Goal: Task Accomplishment & Management: Complete application form

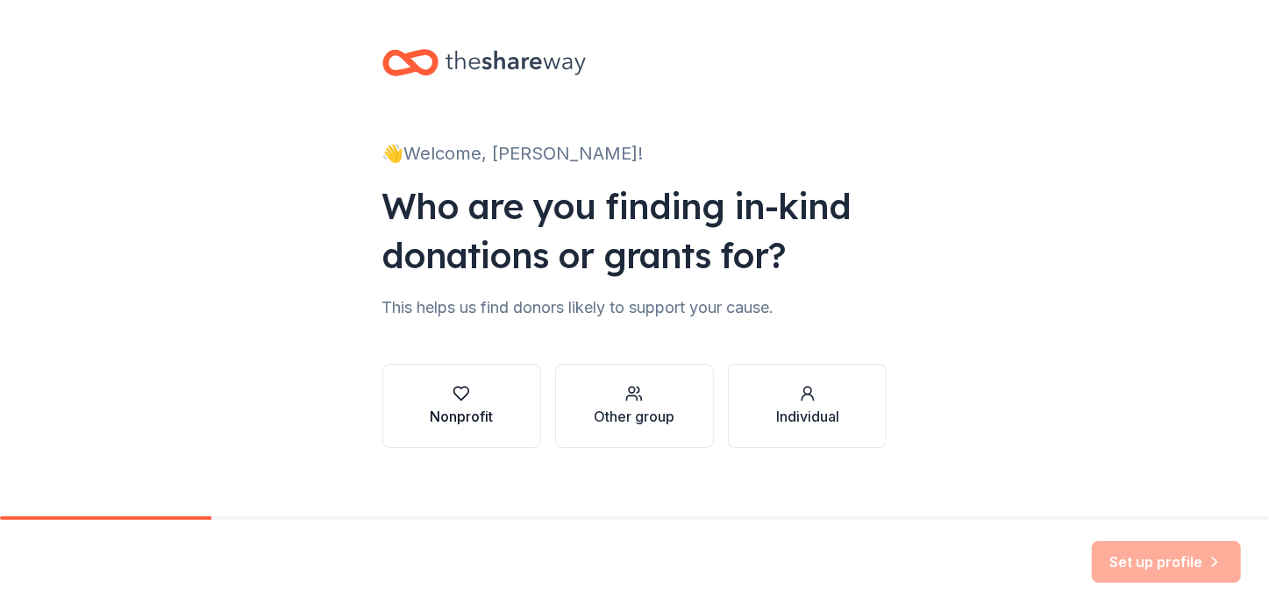
click at [433, 430] on button "Nonprofit" at bounding box center [461, 406] width 159 height 84
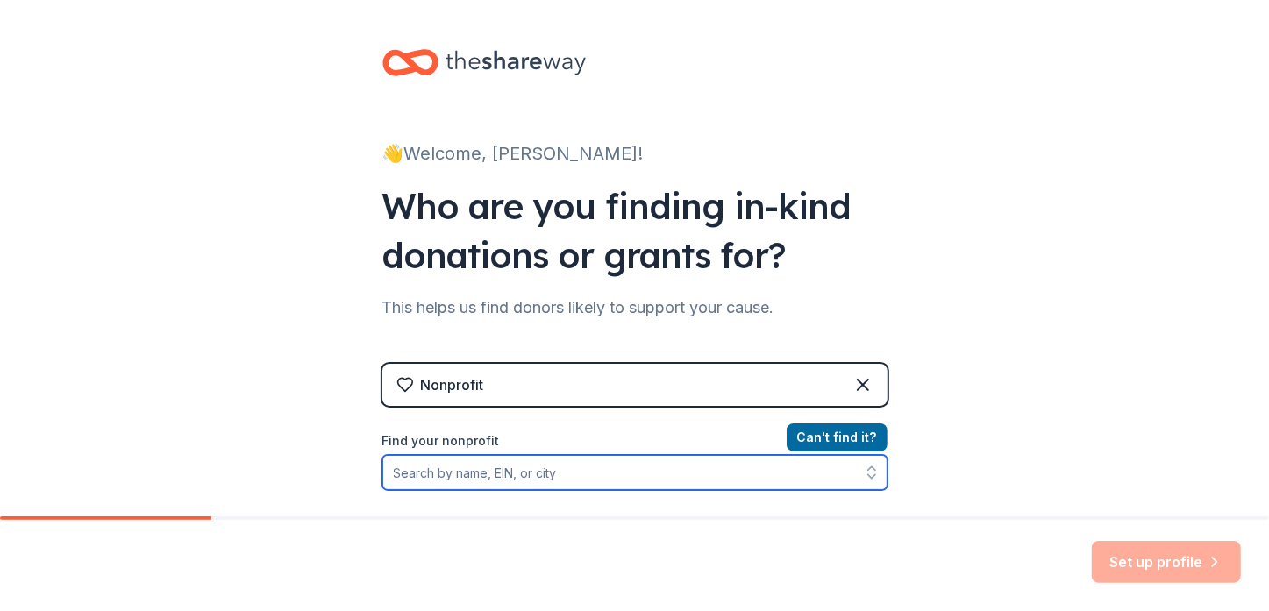
click at [574, 467] on input "Find your nonprofit" at bounding box center [634, 472] width 505 height 35
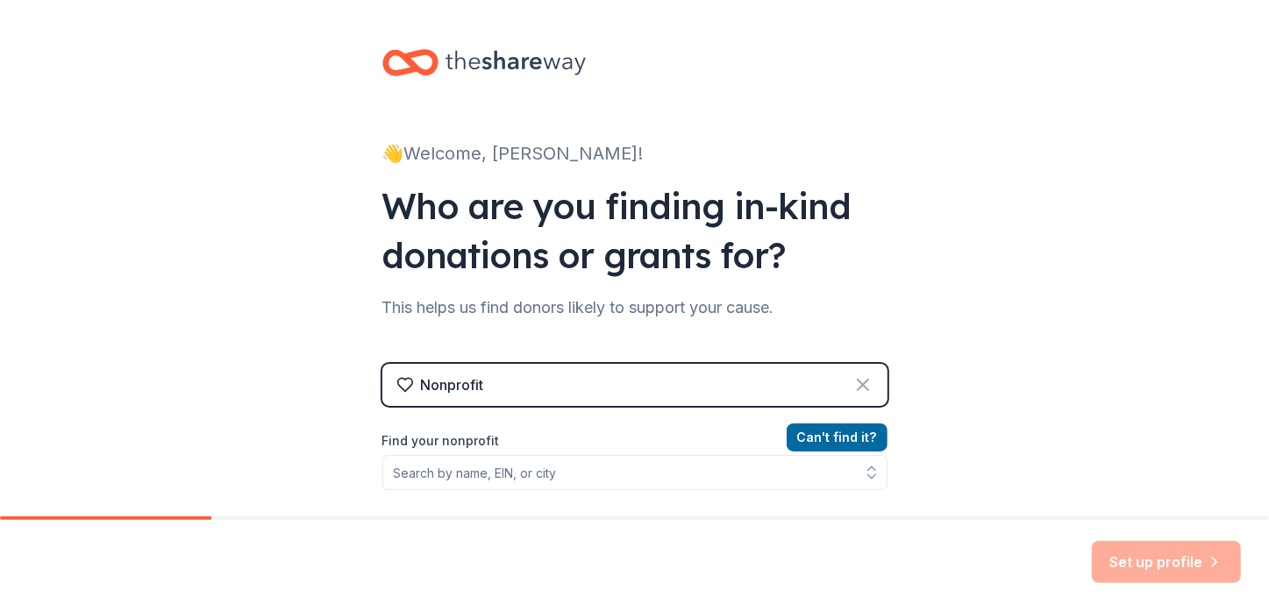
click at [858, 387] on icon at bounding box center [863, 385] width 11 height 11
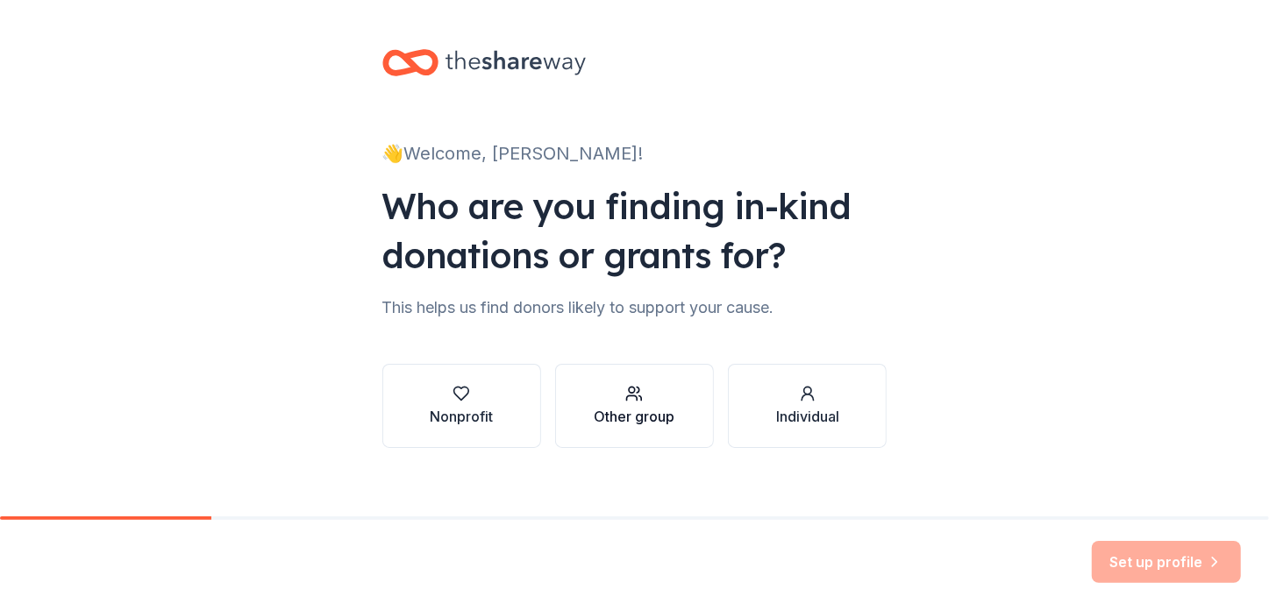
click at [595, 413] on div "Other group" at bounding box center [634, 416] width 81 height 21
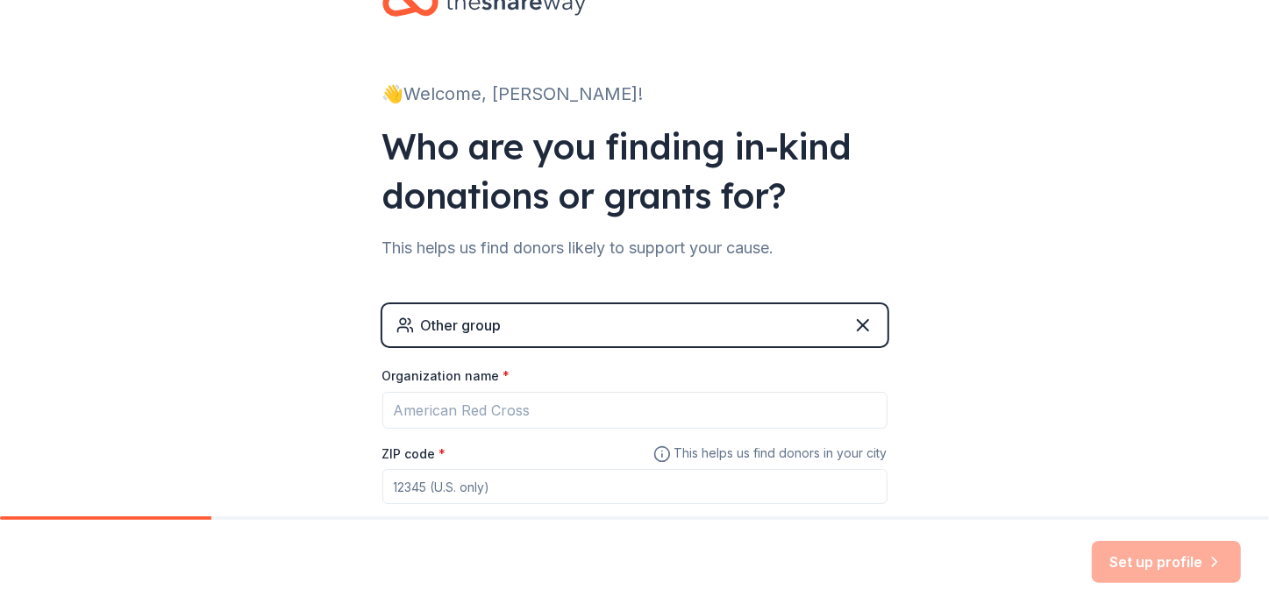
scroll to position [88, 0]
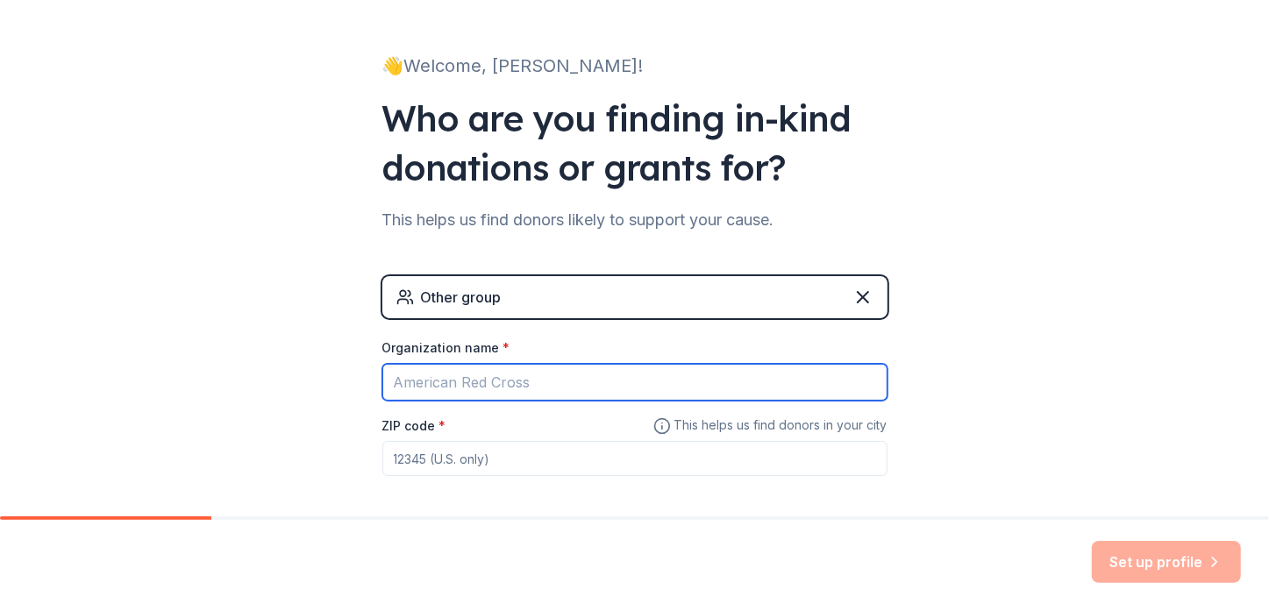
click at [514, 394] on input "Organization name *" at bounding box center [634, 382] width 505 height 37
type input "Annunciation School"
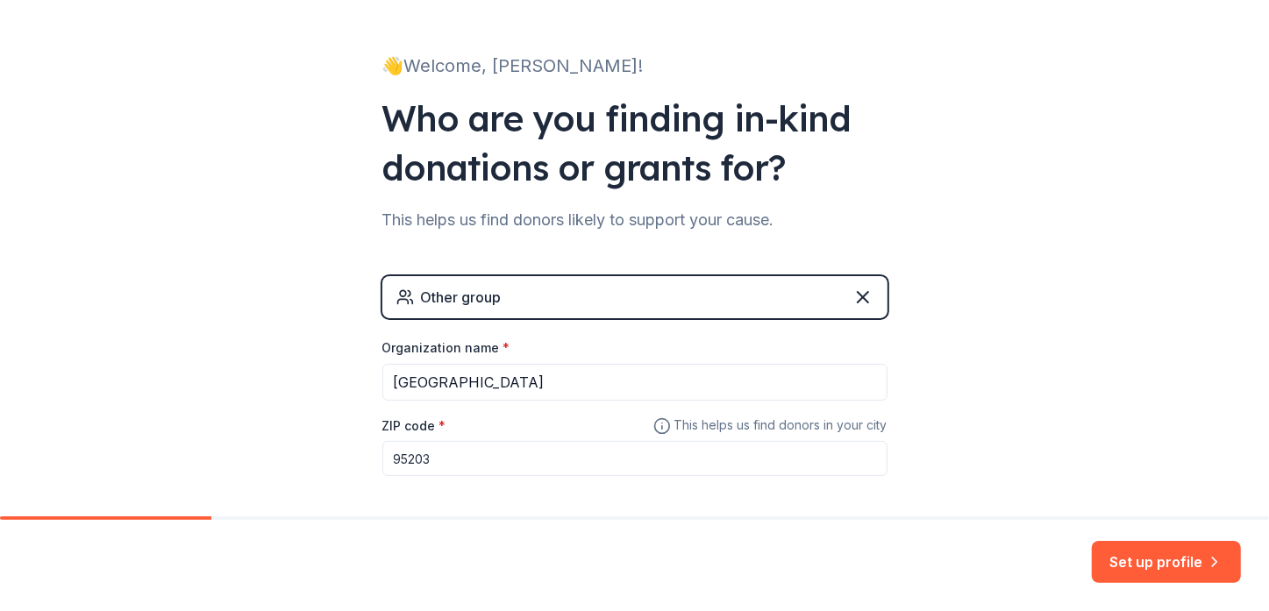
type input "95203"
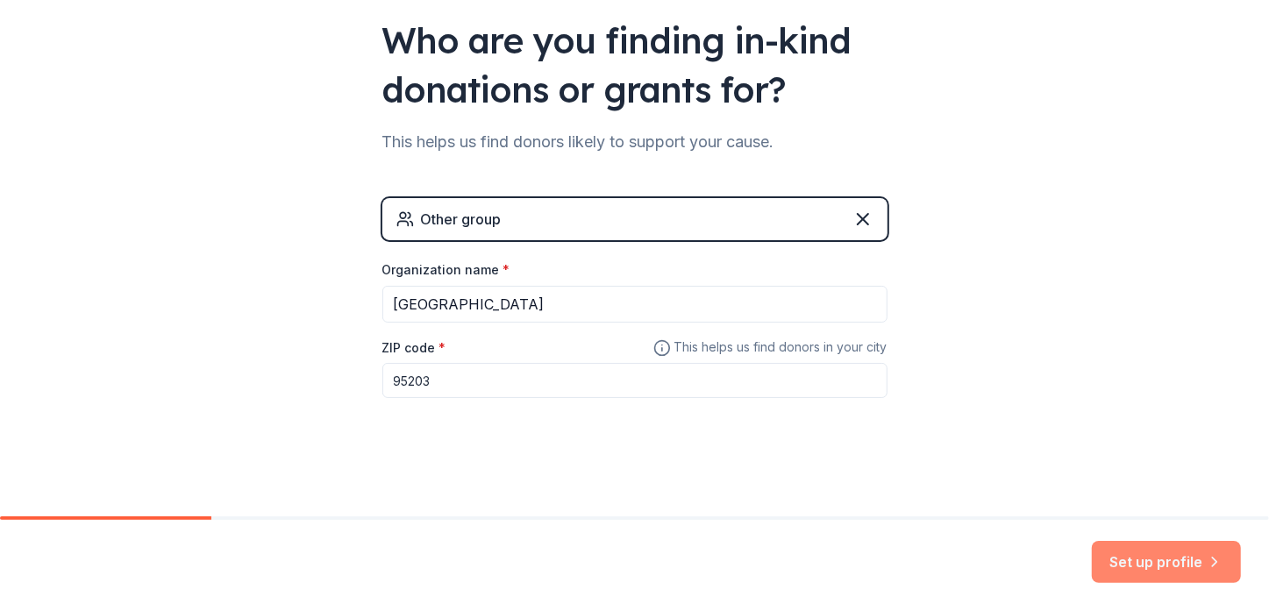
click at [1158, 573] on button "Set up profile" at bounding box center [1166, 562] width 149 height 42
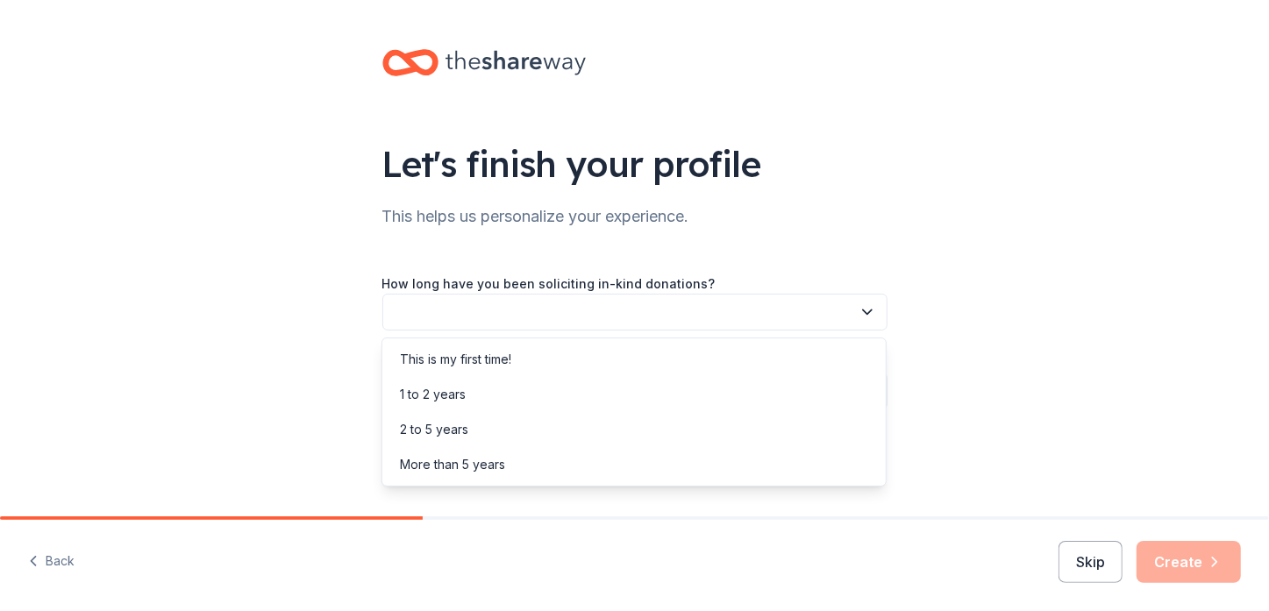
click at [602, 308] on button "button" at bounding box center [634, 312] width 505 height 37
click at [423, 432] on div "2 to 5 years" at bounding box center [434, 429] width 68 height 21
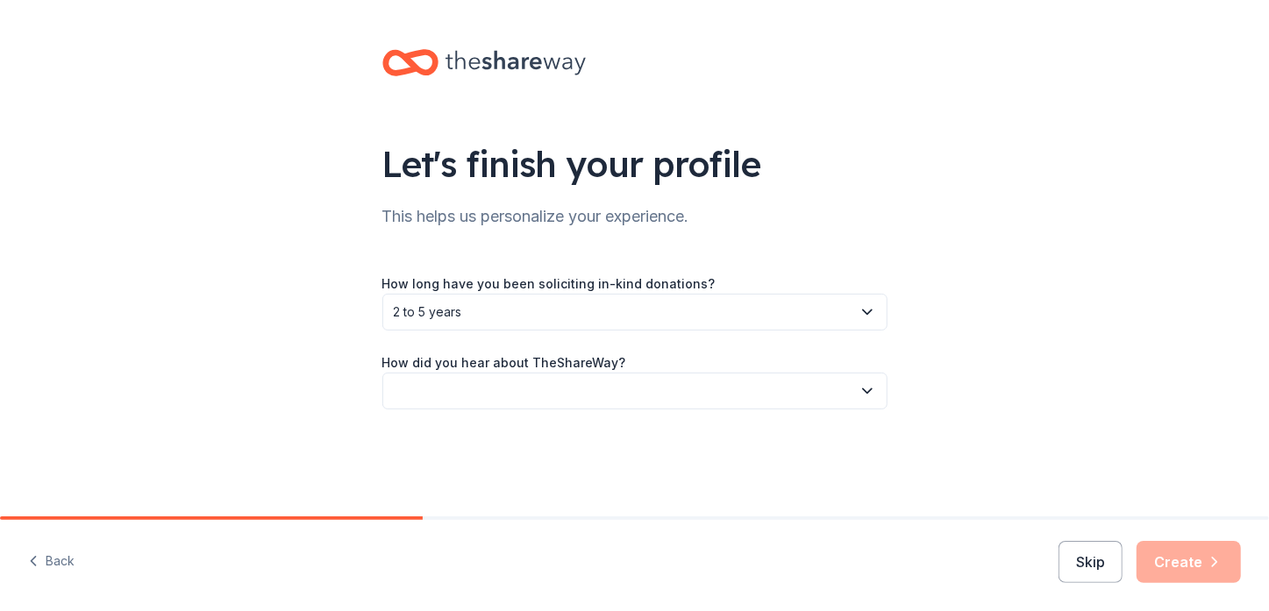
click at [453, 387] on button "button" at bounding box center [634, 391] width 505 height 37
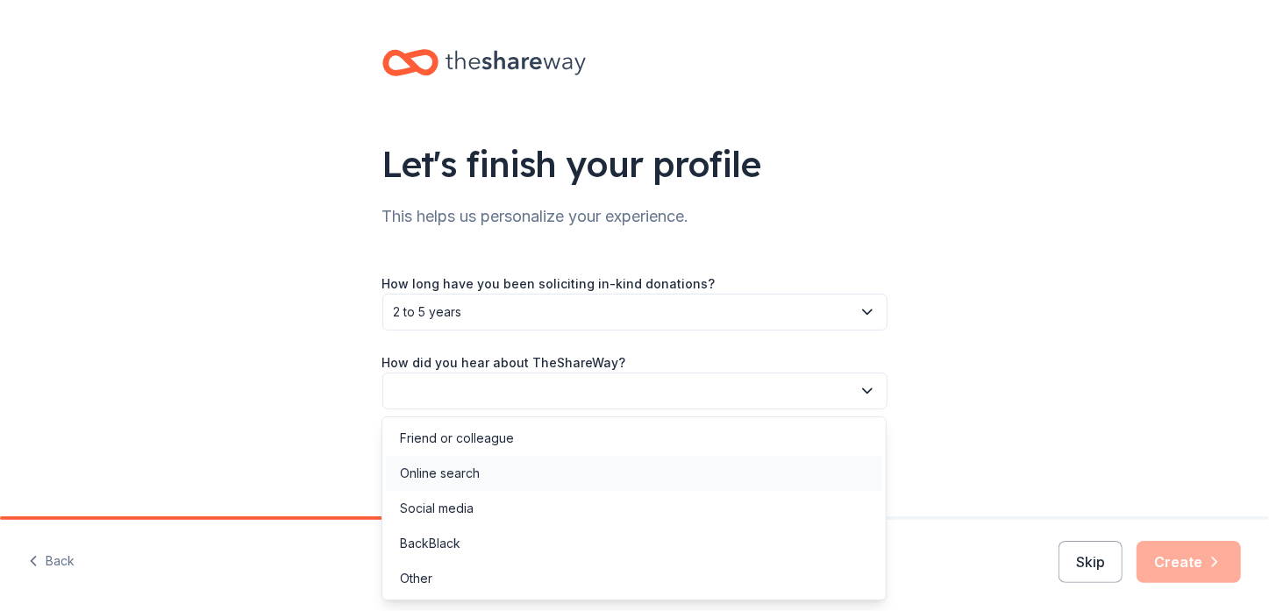
click at [454, 479] on div "Online search" at bounding box center [440, 473] width 80 height 21
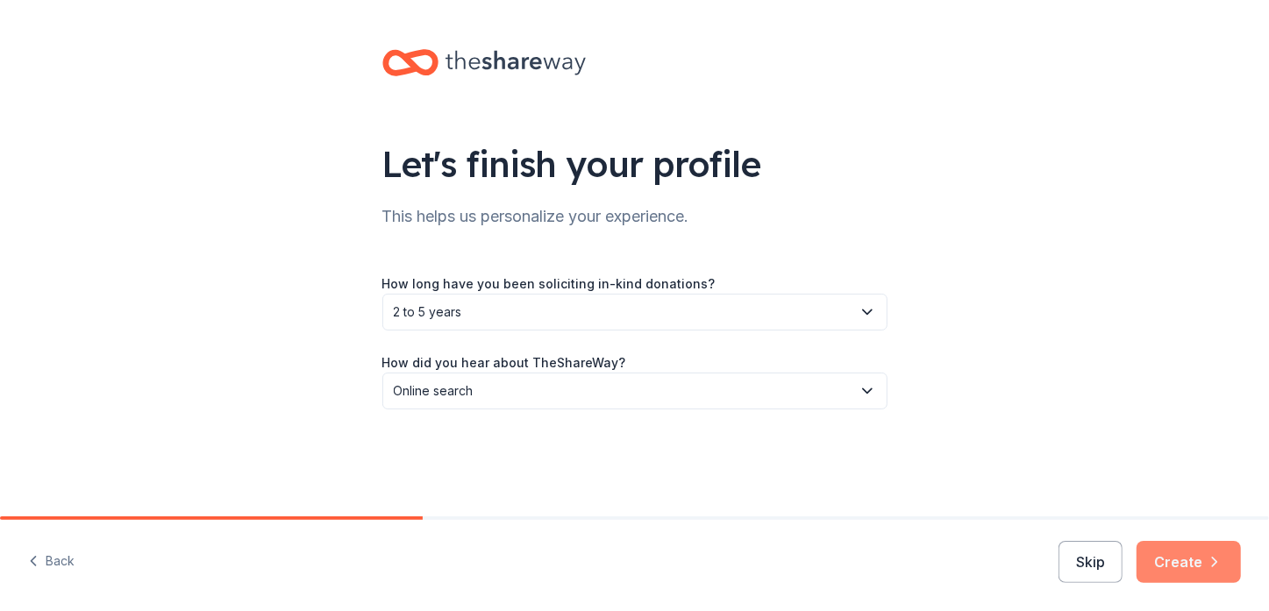
click at [1178, 557] on button "Create" at bounding box center [1188, 562] width 104 height 42
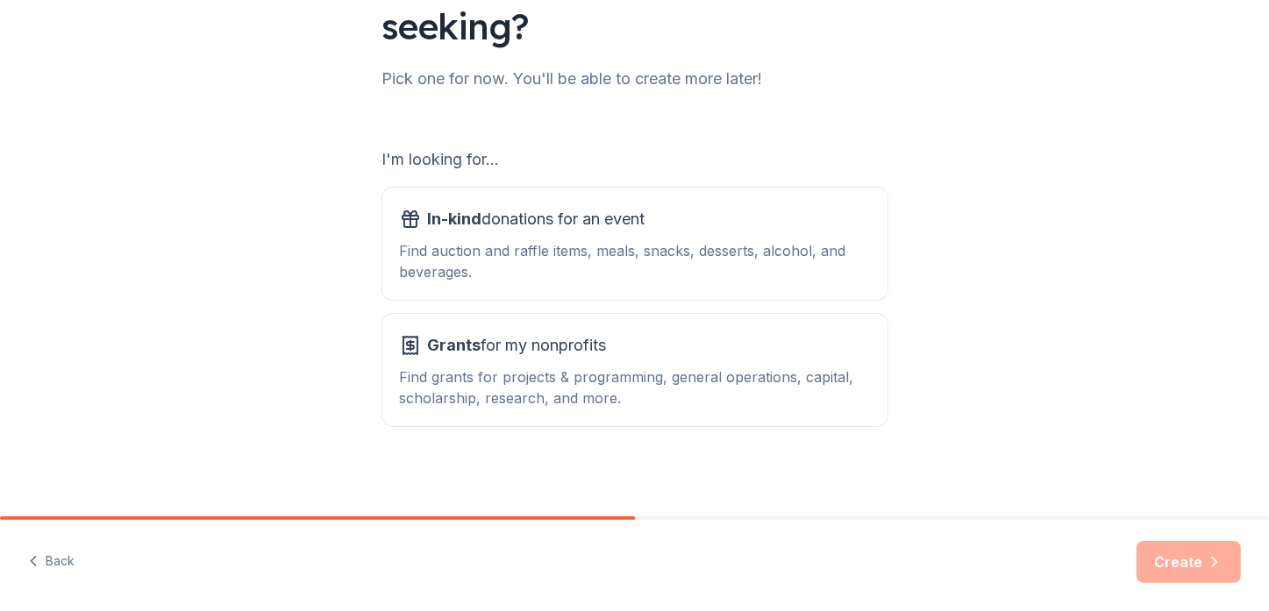
scroll to position [191, 0]
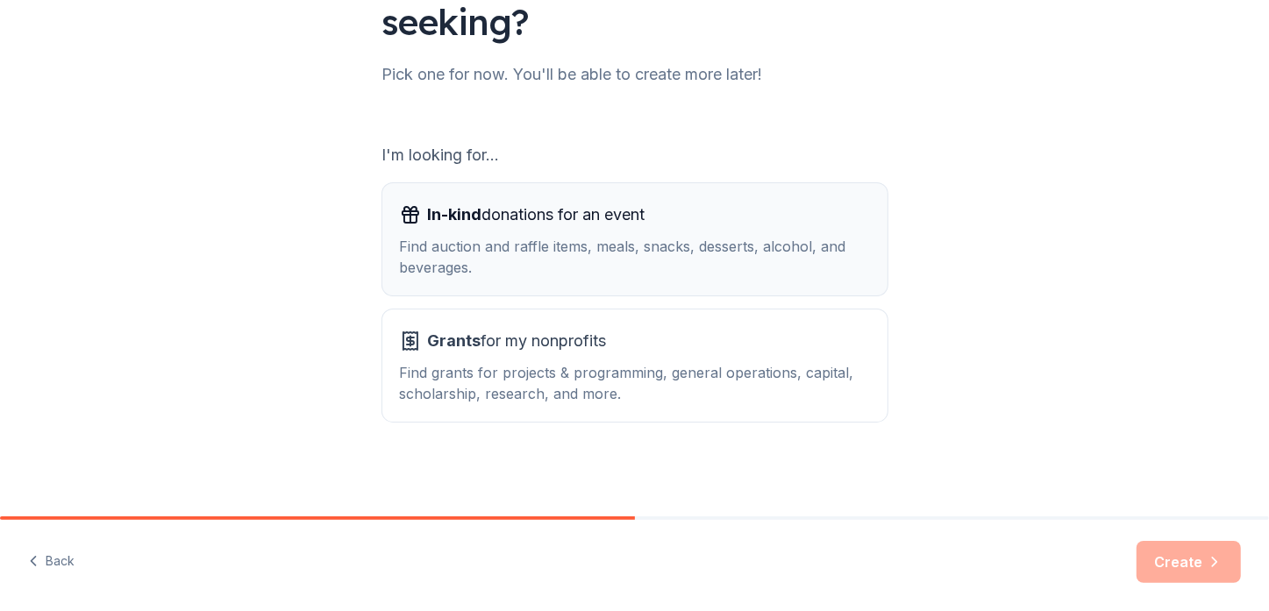
click at [687, 247] on div "Find auction and raffle items, meals, snacks, desserts, alcohol, and beverages." at bounding box center [635, 257] width 470 height 42
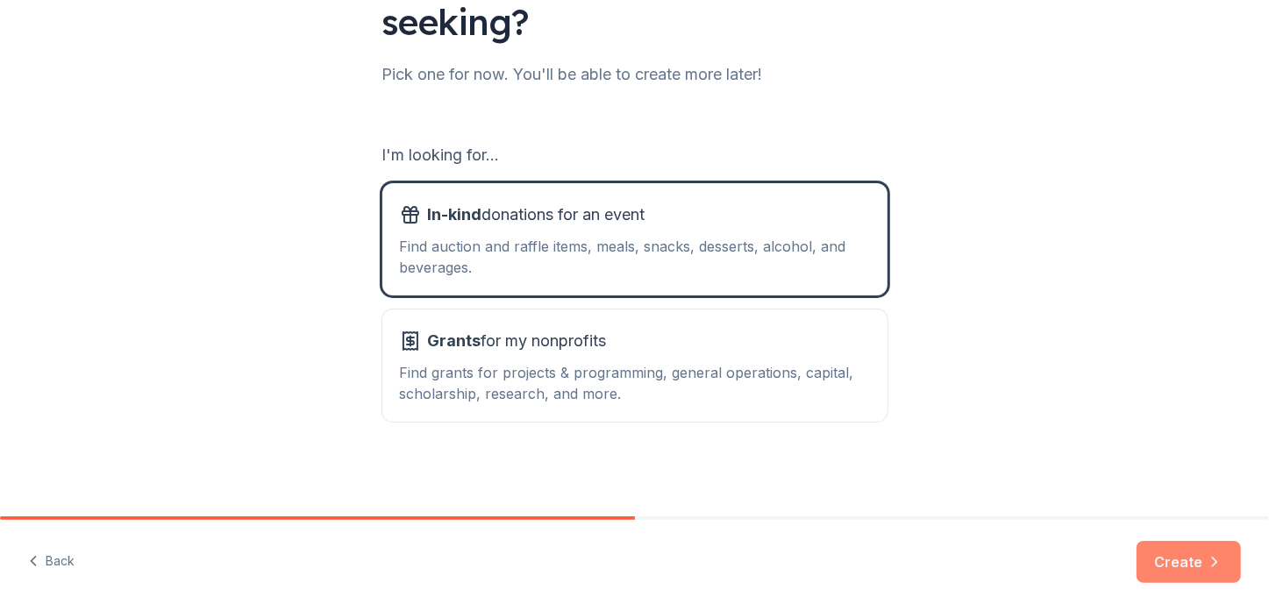
click at [1180, 566] on button "Create" at bounding box center [1188, 562] width 104 height 42
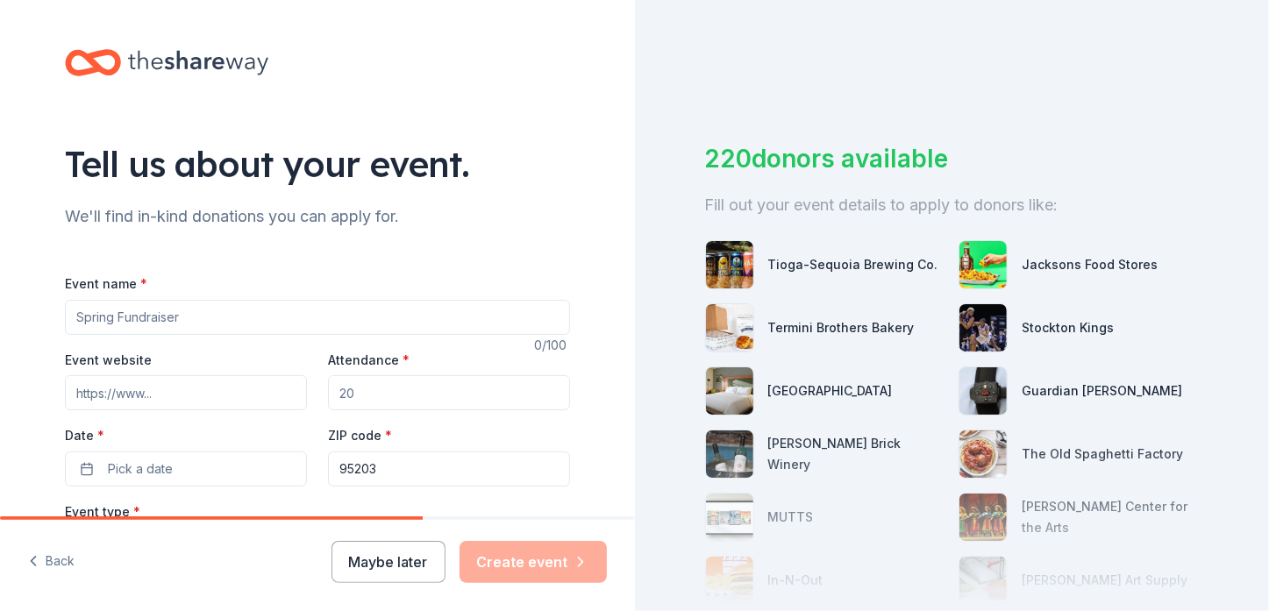
click at [153, 311] on input "Event name *" at bounding box center [317, 317] width 505 height 35
type input "F"
type input "Annunciation Fall Festival 2025"
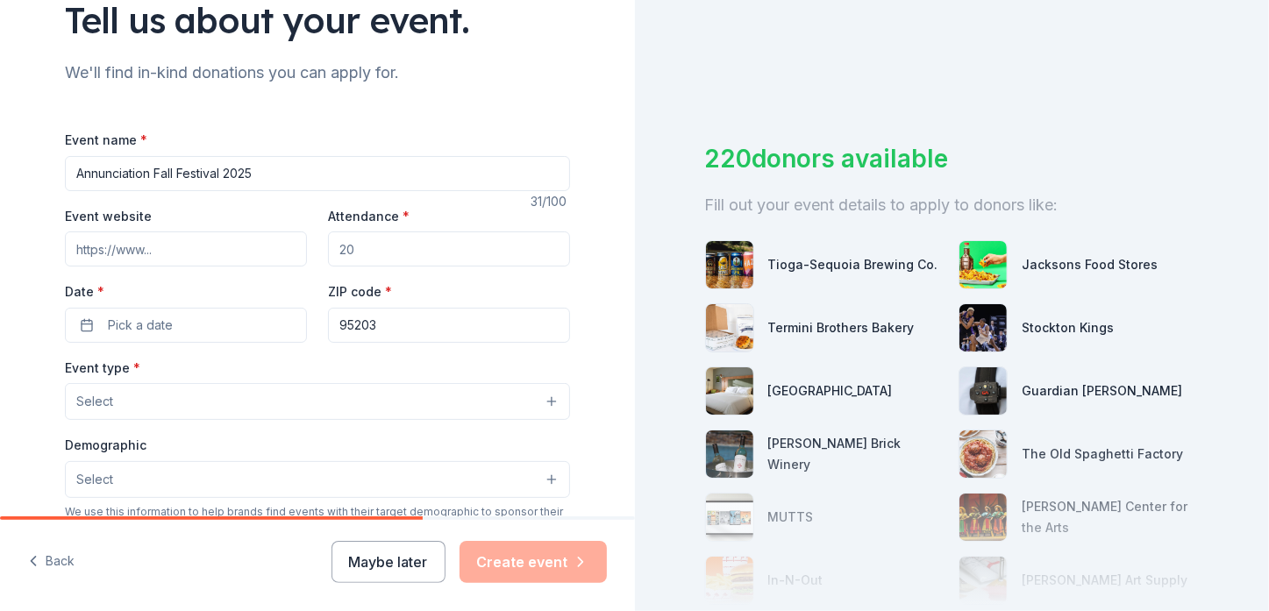
scroll to position [175, 0]
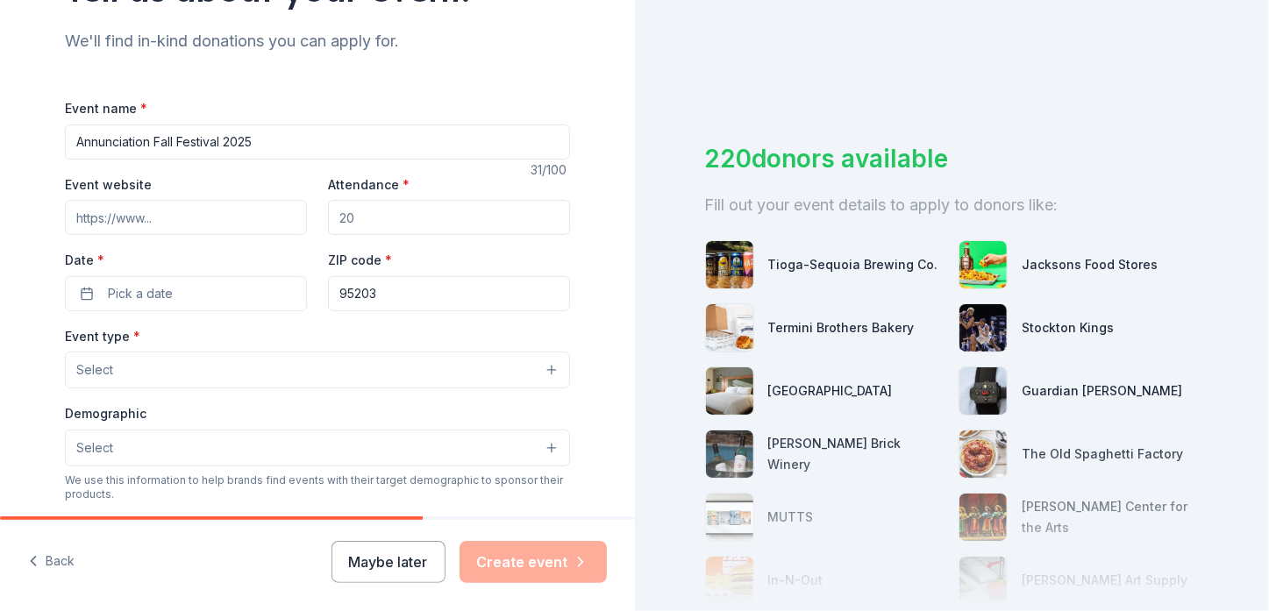
click at [164, 218] on input "Event website" at bounding box center [186, 217] width 242 height 35
click at [481, 205] on input "Attendance *" at bounding box center [449, 217] width 242 height 35
drag, startPoint x: 406, startPoint y: 210, endPoint x: 291, endPoint y: 223, distance: 115.5
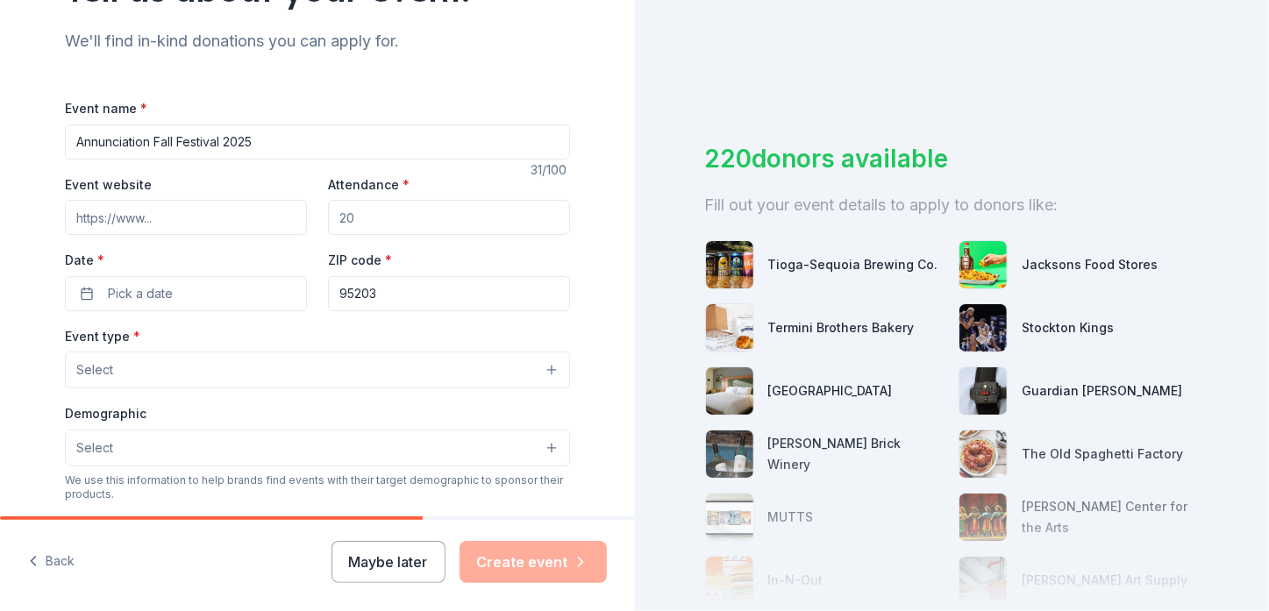
click at [291, 223] on div "Event website Attendance * Date * Pick a date ZIP code * 95203" at bounding box center [317, 243] width 505 height 138
click at [424, 216] on input "Attendance *" at bounding box center [449, 217] width 242 height 35
type input "1000"
click at [216, 277] on button "Pick a date" at bounding box center [186, 293] width 242 height 35
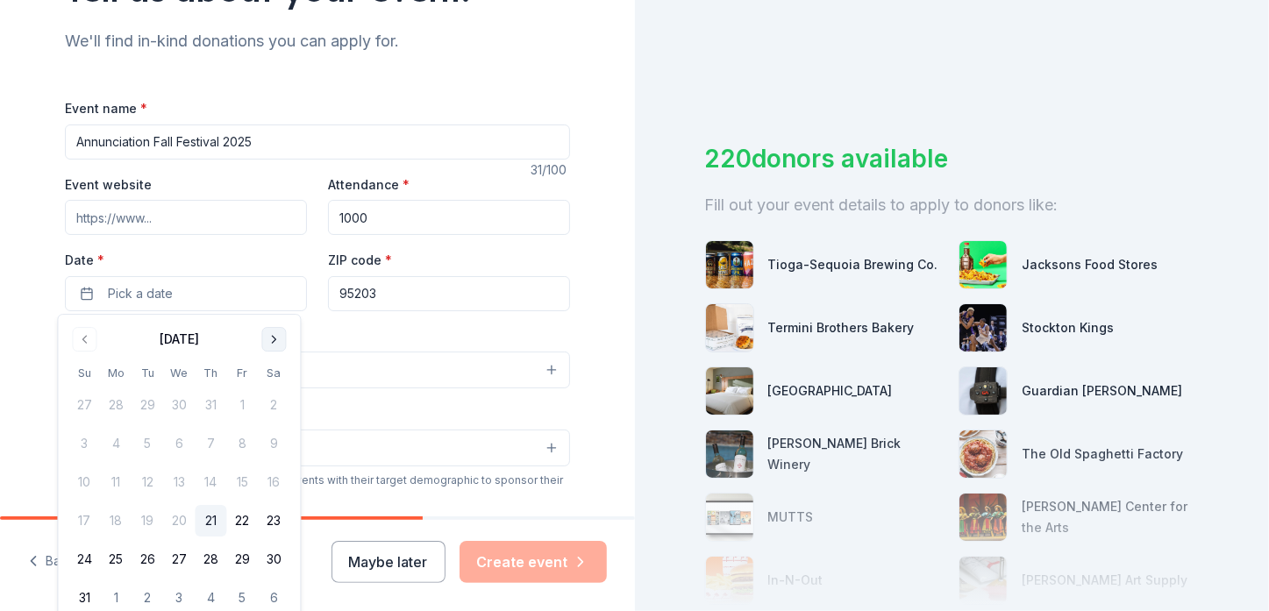
click at [274, 342] on button "Go to next month" at bounding box center [273, 339] width 25 height 25
click at [274, 451] on button "11" at bounding box center [274, 444] width 32 height 32
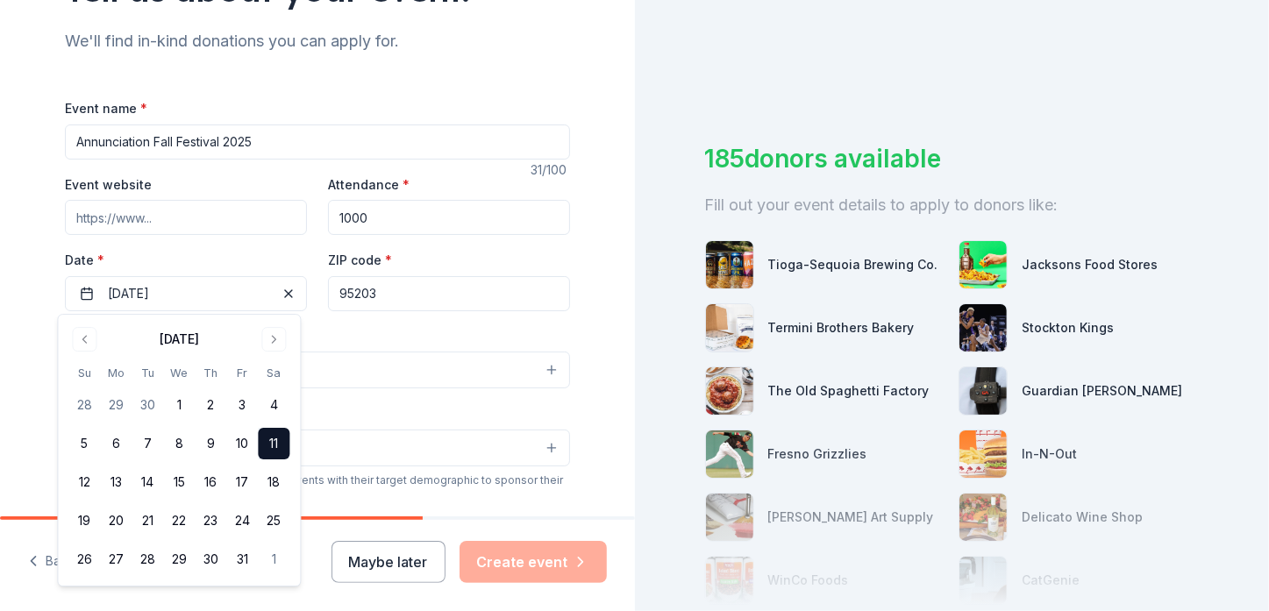
click at [610, 289] on div "Tell us about your event. We'll find in-kind donations you can apply for. Event…" at bounding box center [317, 408] width 635 height 1167
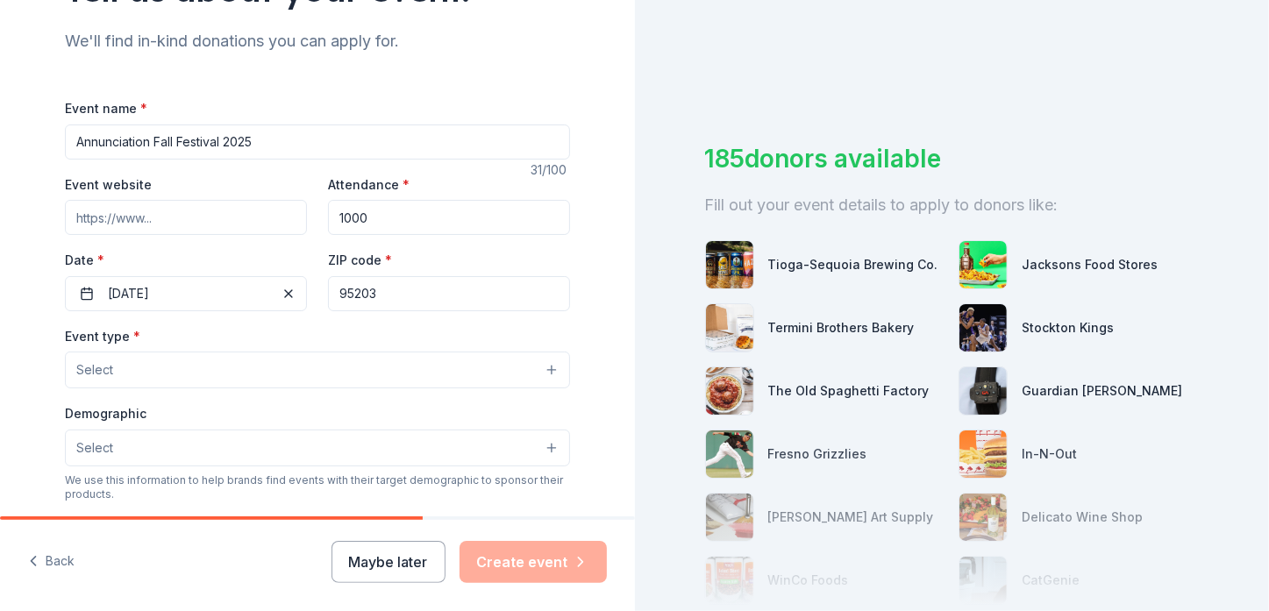
scroll to position [263, 0]
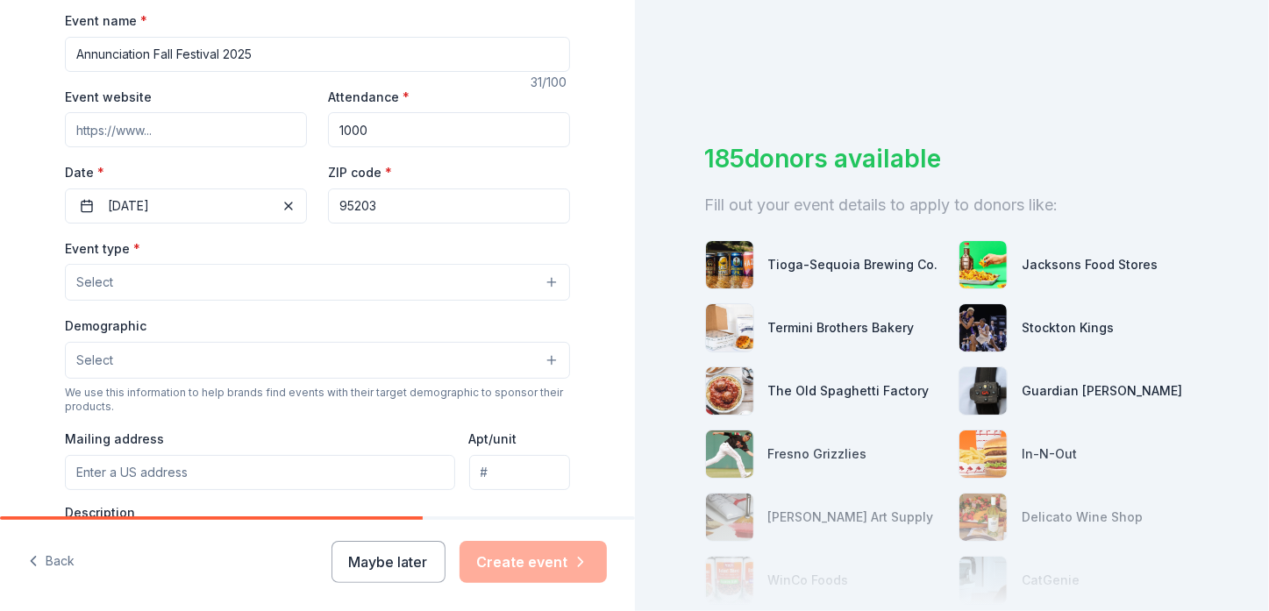
click at [467, 287] on button "Select" at bounding box center [317, 282] width 505 height 37
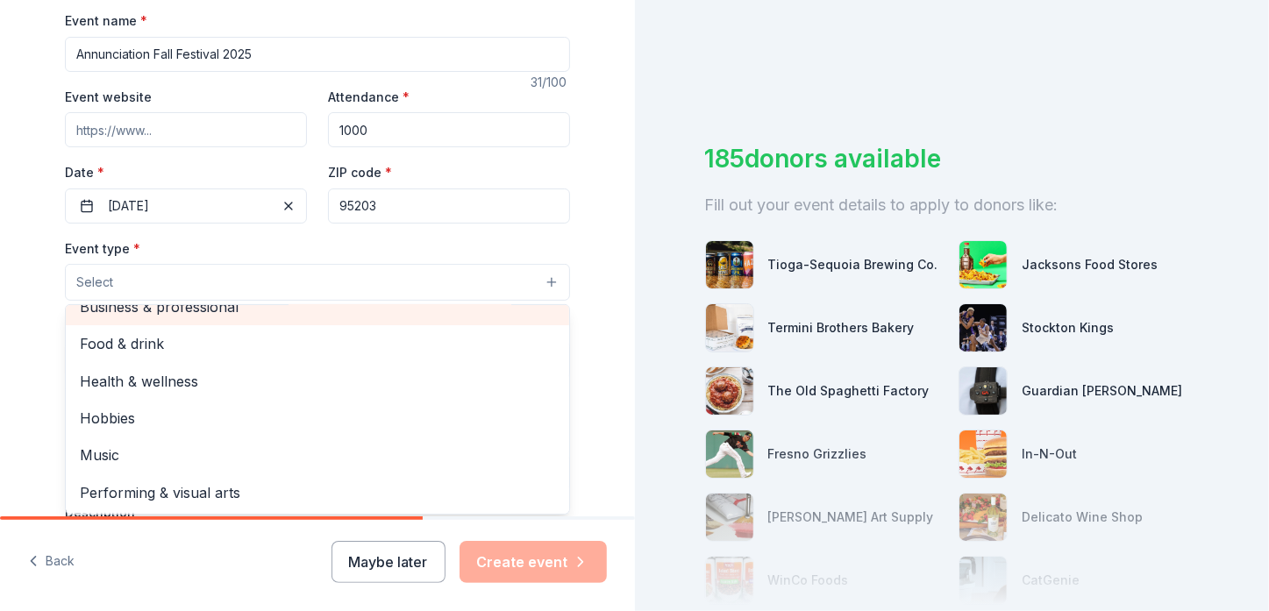
scroll to position [0, 0]
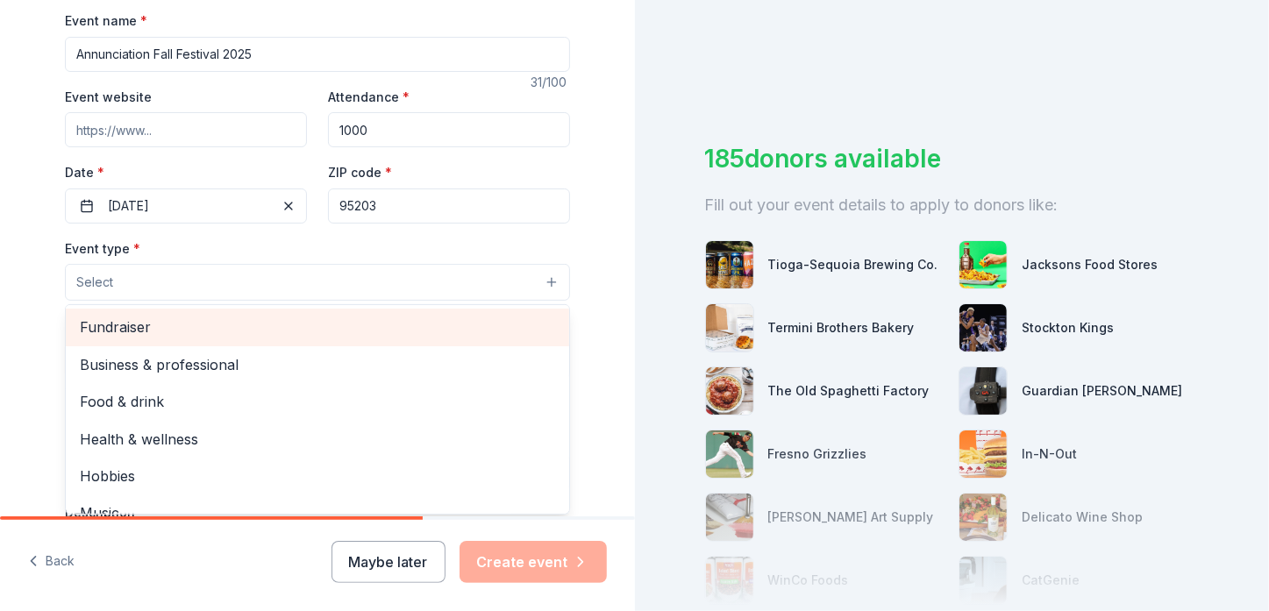
click at [139, 331] on span "Fundraiser" at bounding box center [317, 327] width 475 height 23
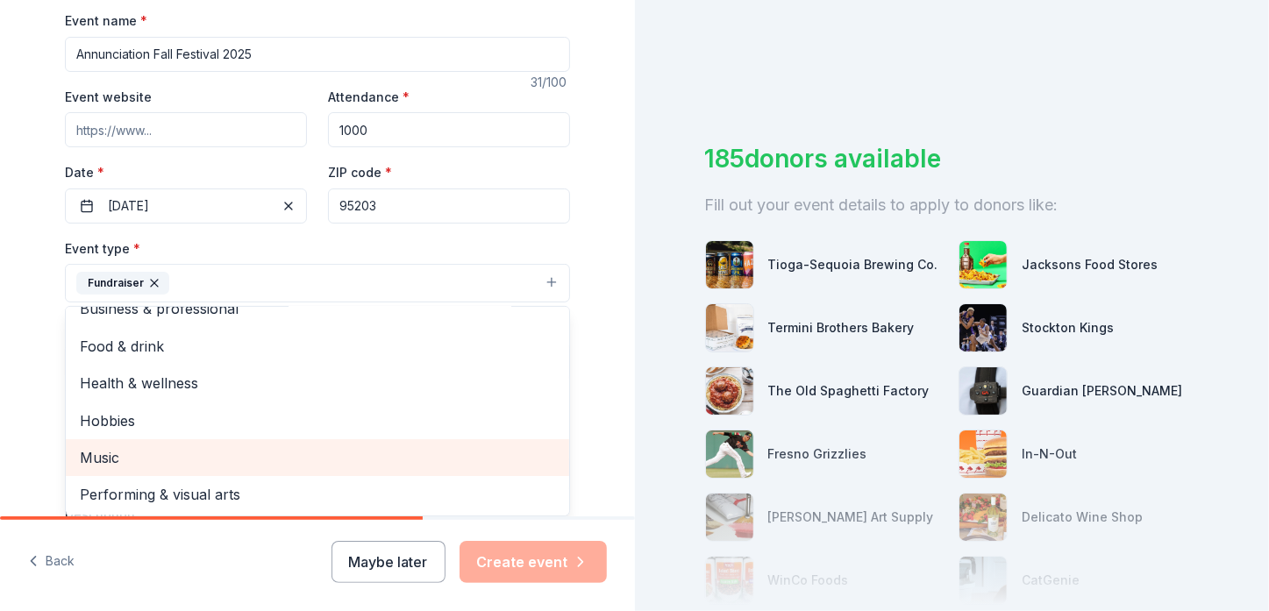
scroll to position [351, 0]
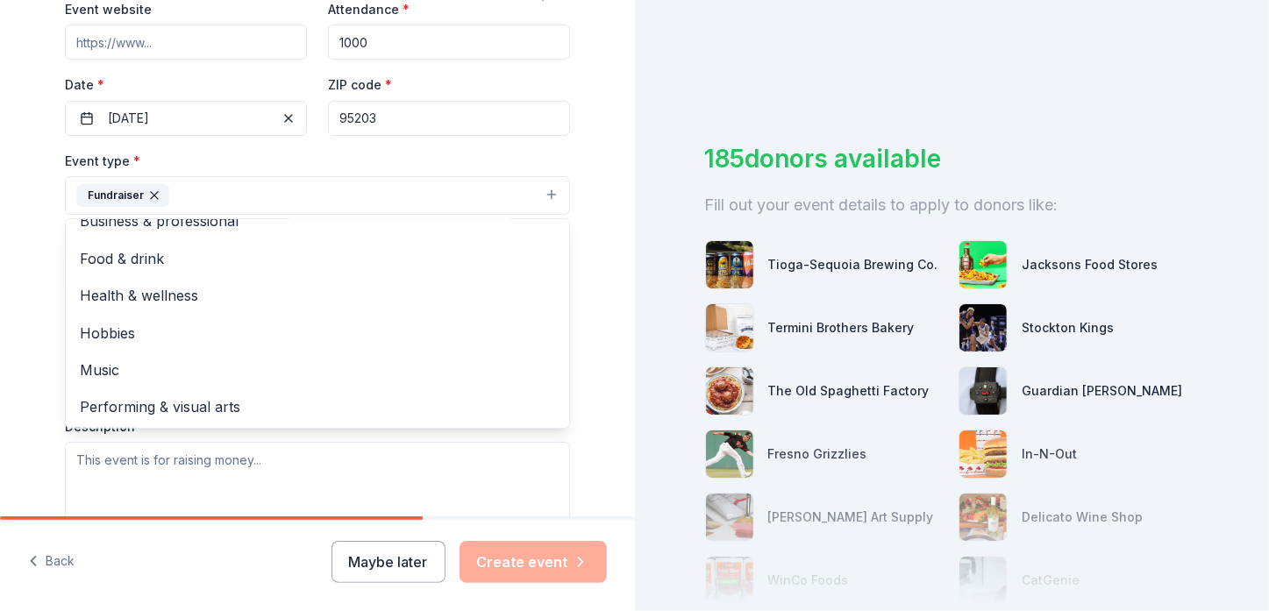
click at [599, 298] on div "Tell us about your event. We'll find in-kind donations you can apply for. Event…" at bounding box center [317, 233] width 635 height 1169
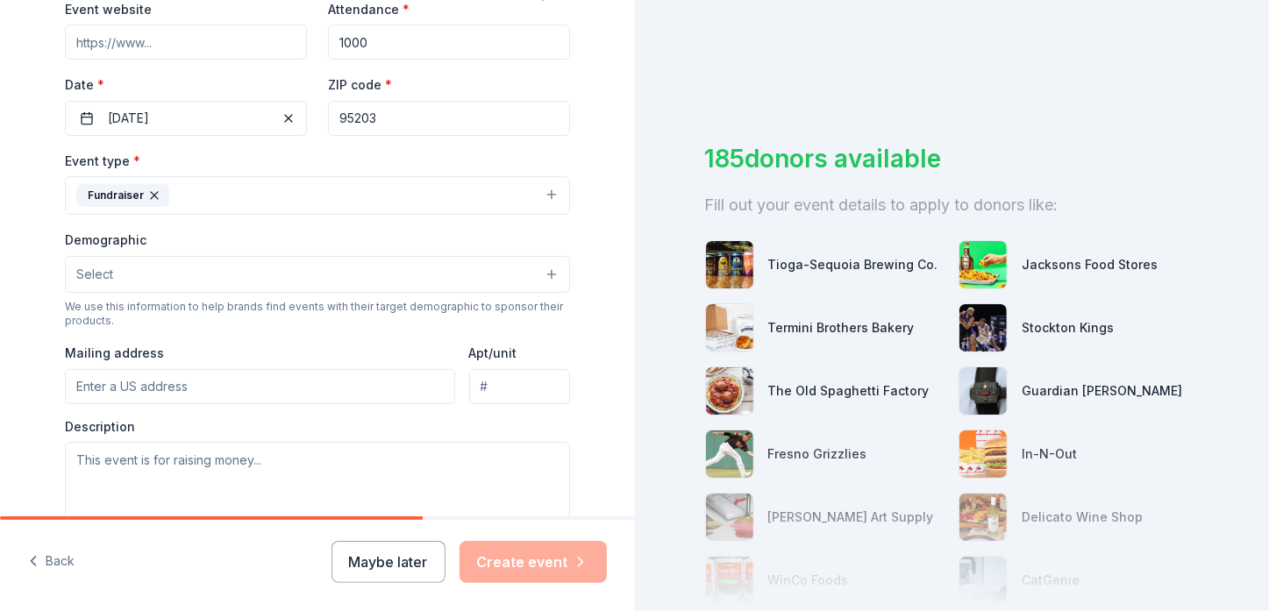
click at [244, 268] on button "Select" at bounding box center [317, 274] width 505 height 37
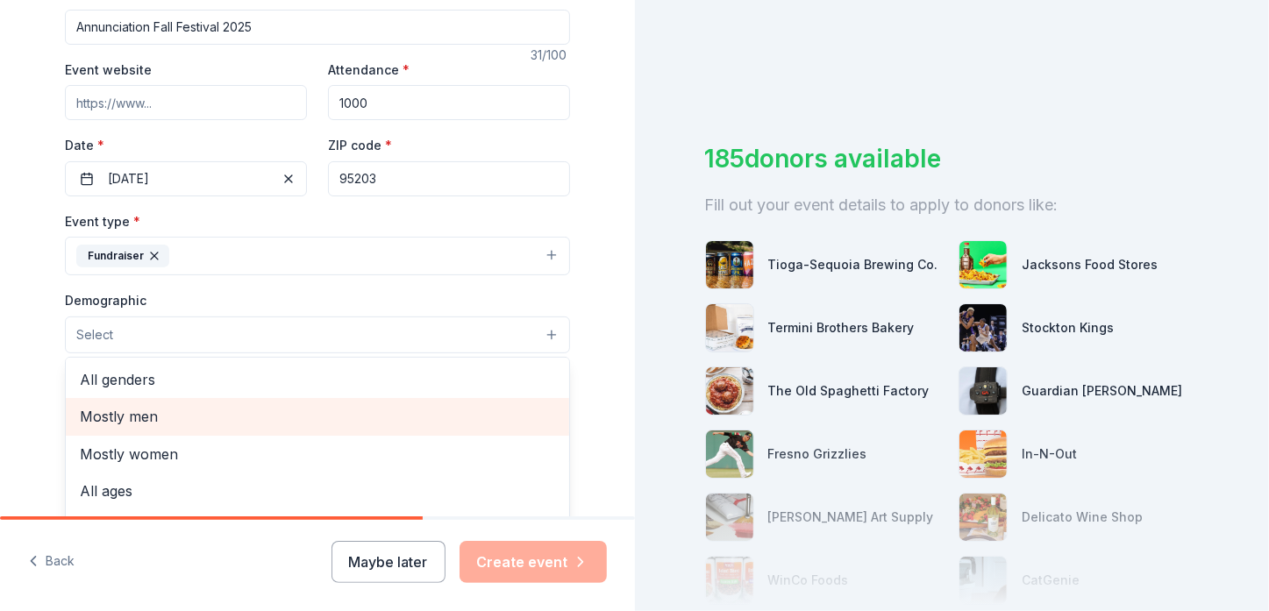
scroll to position [263, 0]
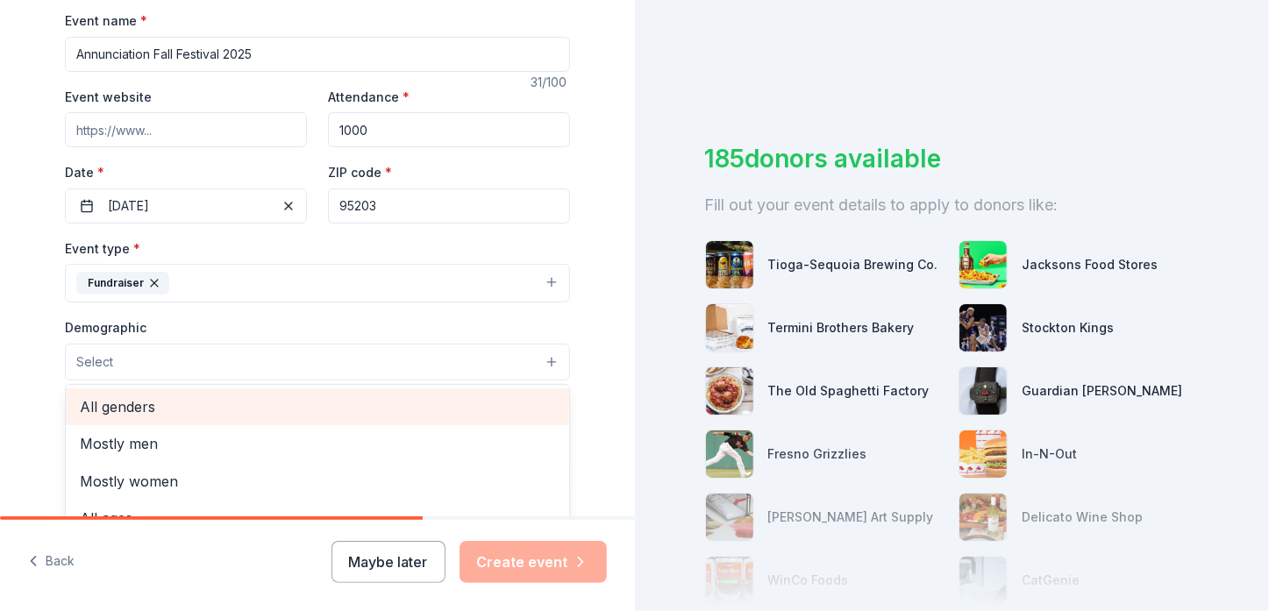
click at [154, 419] on div "All genders" at bounding box center [317, 406] width 503 height 37
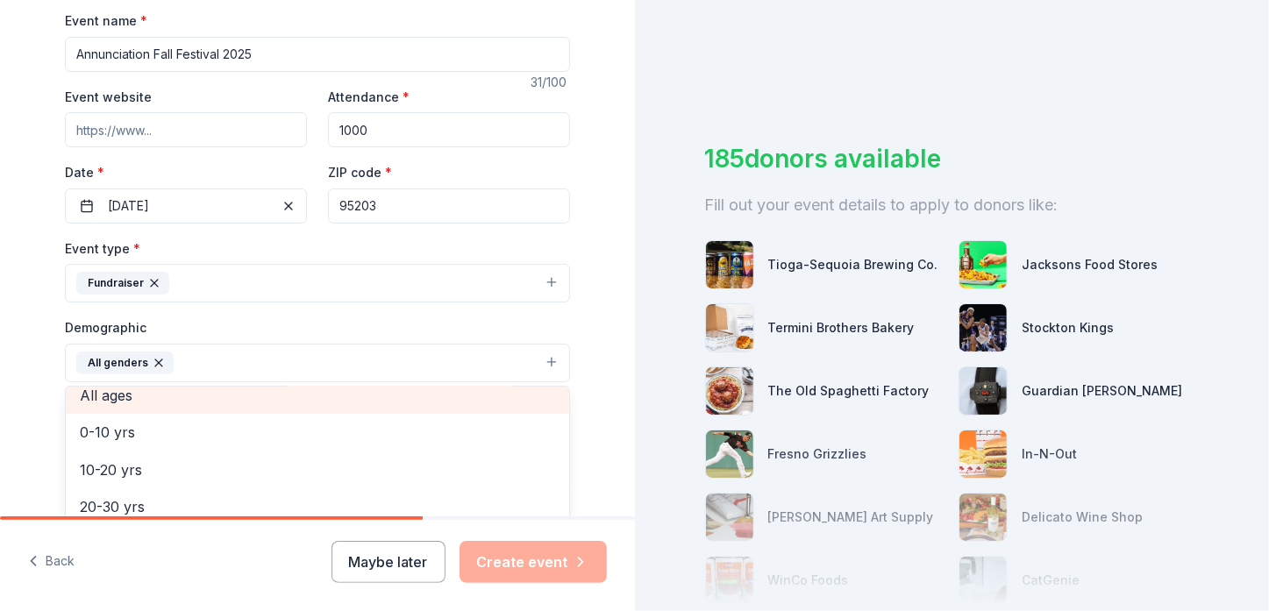
click at [139, 400] on span "All ages" at bounding box center [317, 395] width 475 height 23
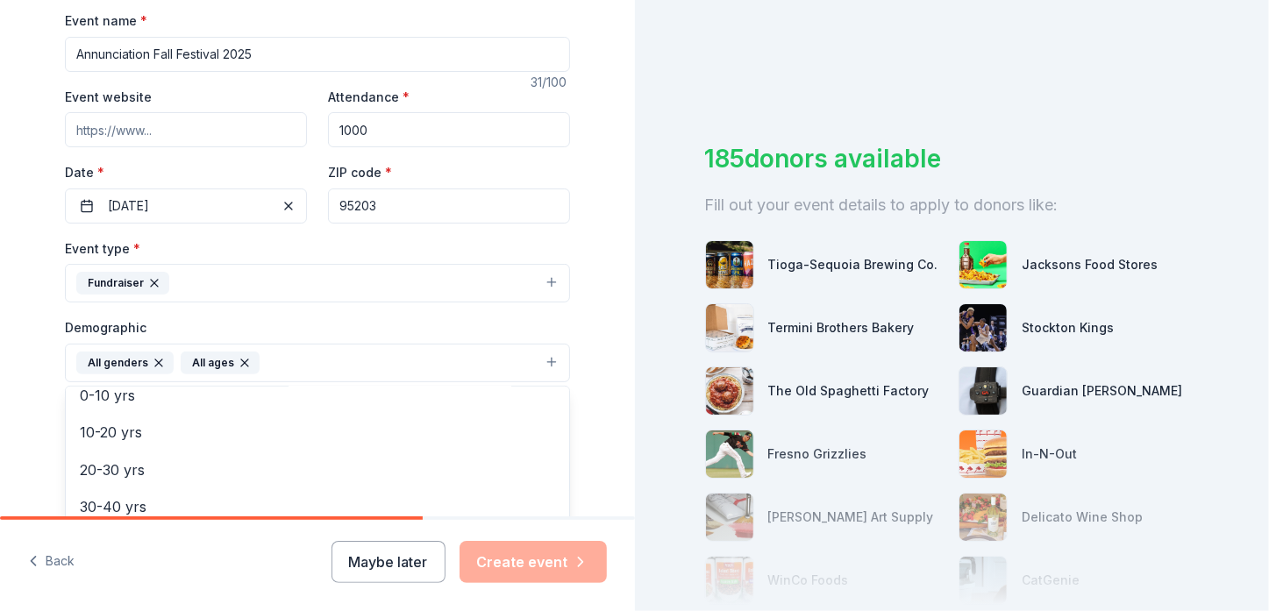
scroll to position [41, 0]
click at [583, 312] on div "Tell us about your event. We'll find in-kind donations you can apply for. Event…" at bounding box center [317, 322] width 561 height 1171
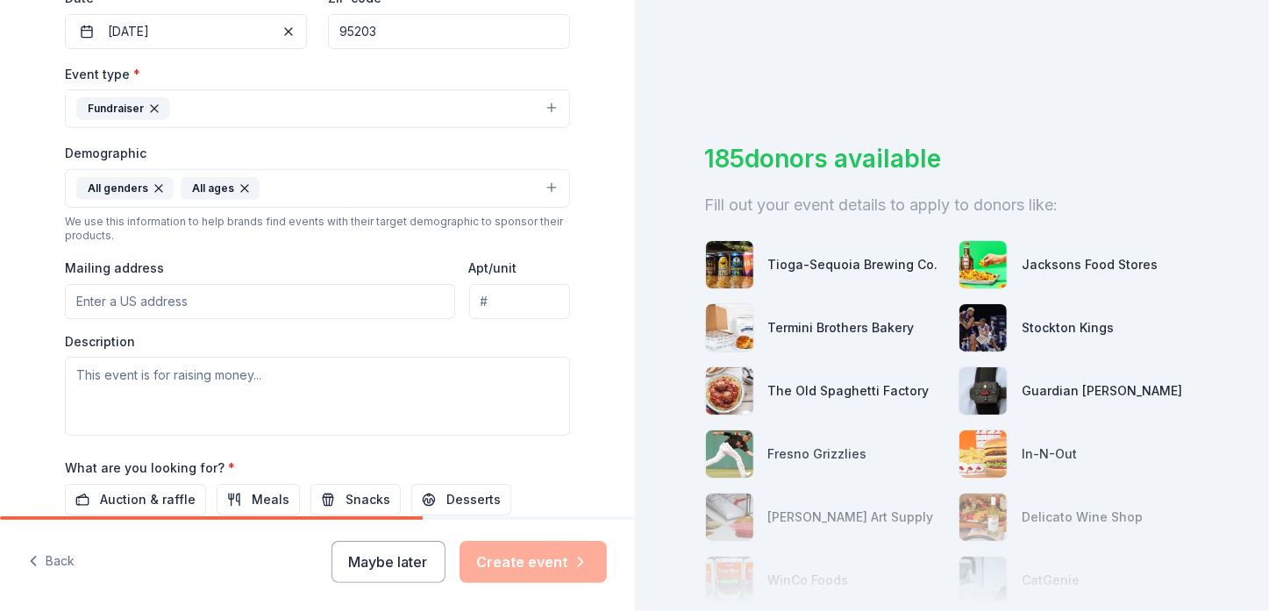
scroll to position [438, 0]
click at [233, 290] on input "Mailing address" at bounding box center [260, 300] width 390 height 35
type input "3512 Appleton Way"
type input "Slip 4"
drag, startPoint x: 530, startPoint y: 295, endPoint x: 445, endPoint y: 305, distance: 84.8
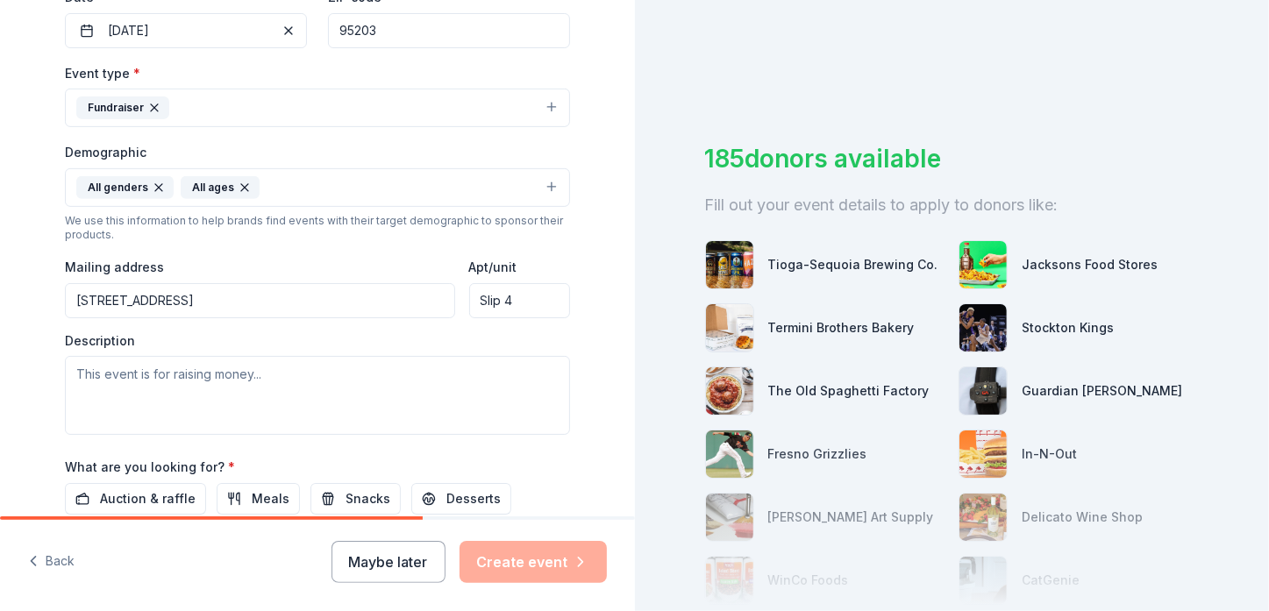
click at [445, 305] on div "Mailing address 3512 Appleton Way Apt/unit Slip 4" at bounding box center [317, 287] width 505 height 62
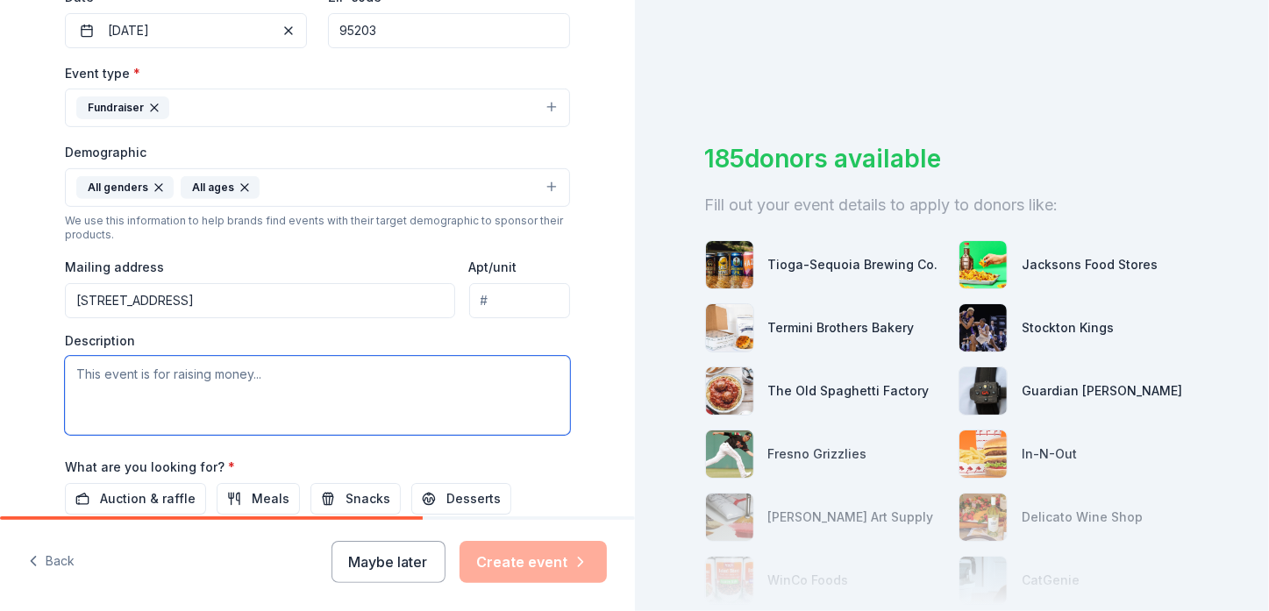
paste textarea "New classroom enrichment programs, upgrading technology, school safety/ securit…"
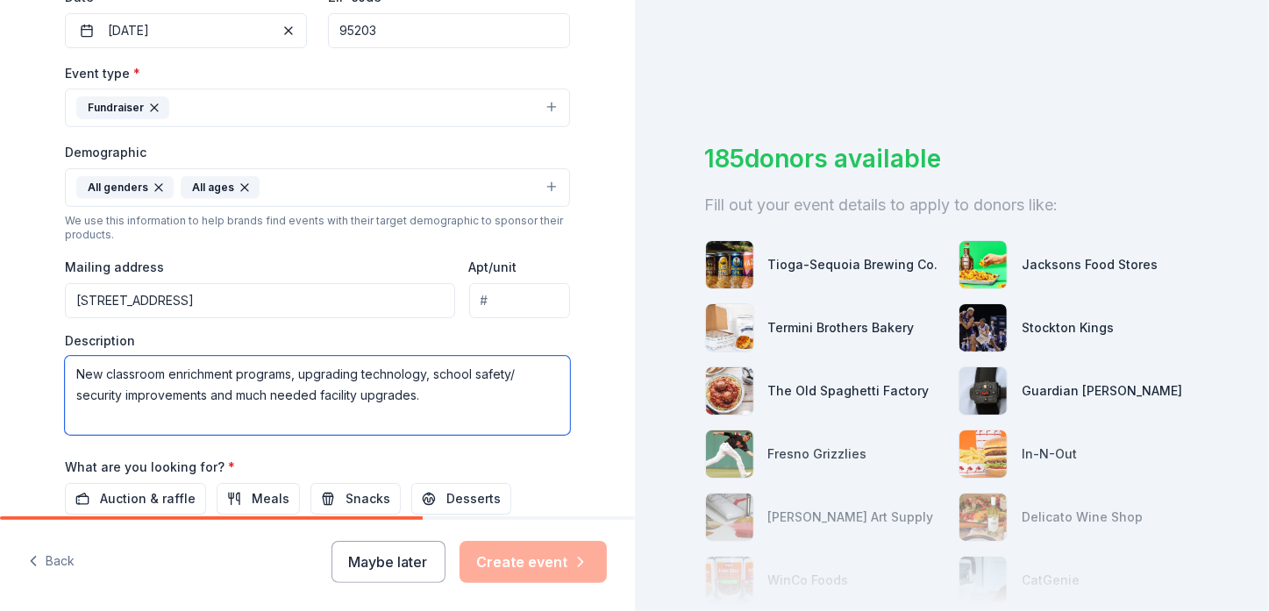
click at [285, 369] on textarea "New classroom enrichment programs, upgrading technology, school safety/ securit…" at bounding box center [317, 395] width 505 height 79
click at [415, 372] on textarea "New classroom enrichment programs, upgrading technology, school safety/ securit…" at bounding box center [317, 395] width 505 height 79
click at [417, 371] on textarea "New classroom enrichment programs, upgrading technology, school safety/ securit…" at bounding box center [317, 395] width 505 height 79
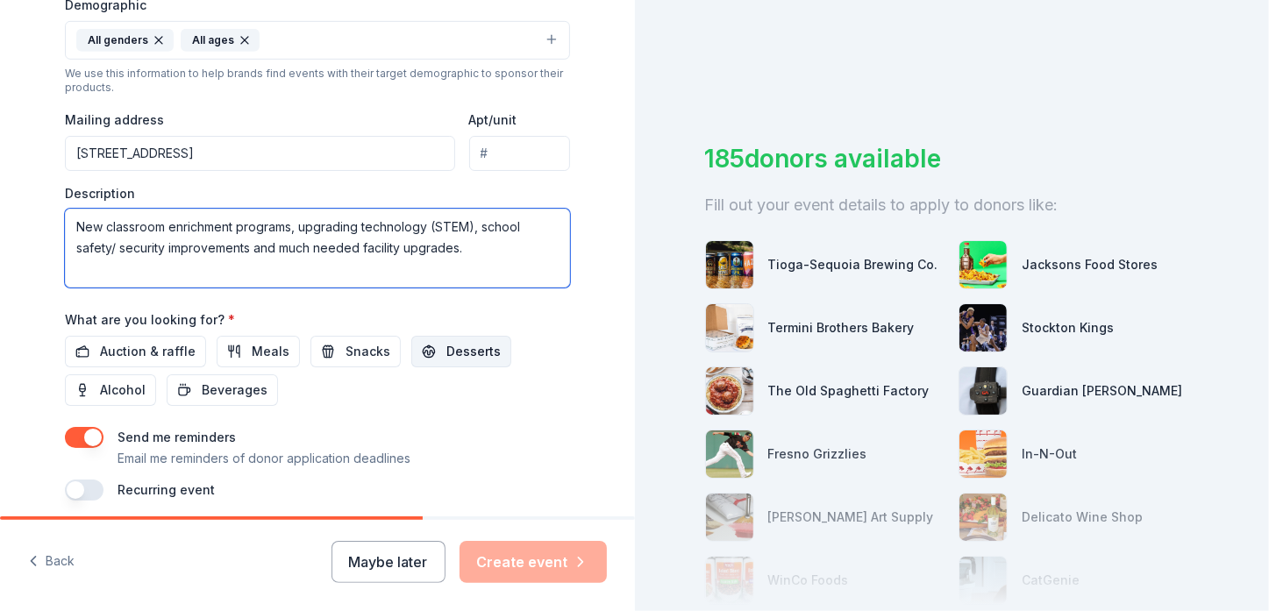
scroll to position [614, 0]
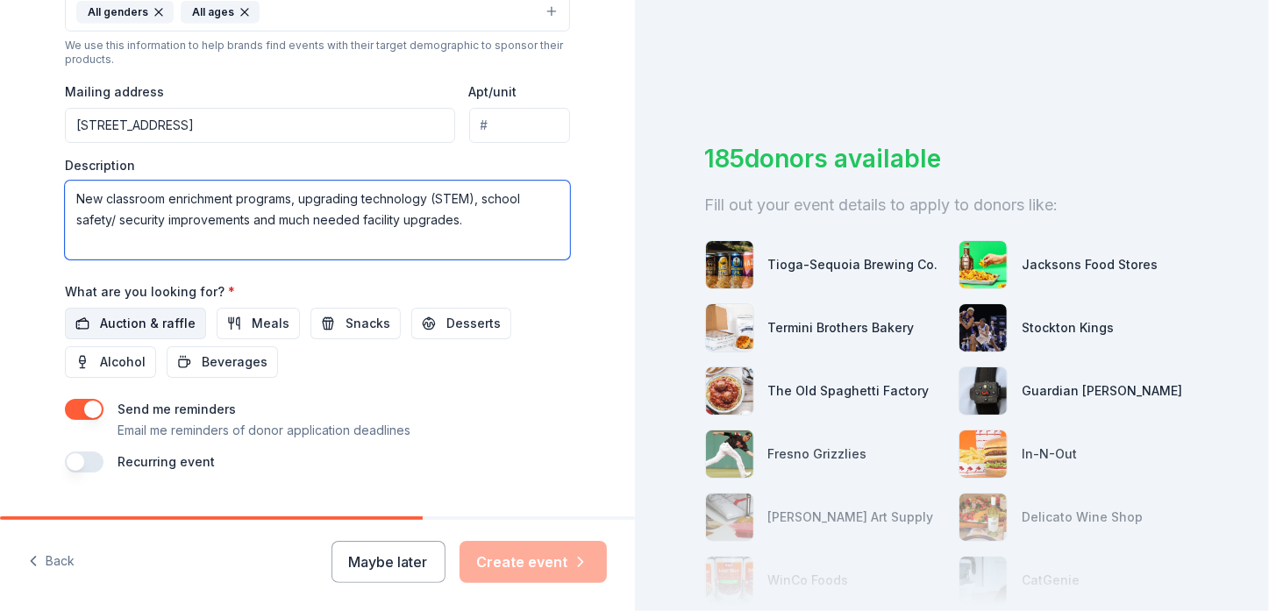
type textarea "New classroom enrichment programs, upgrading technology (STEM), school safety/ …"
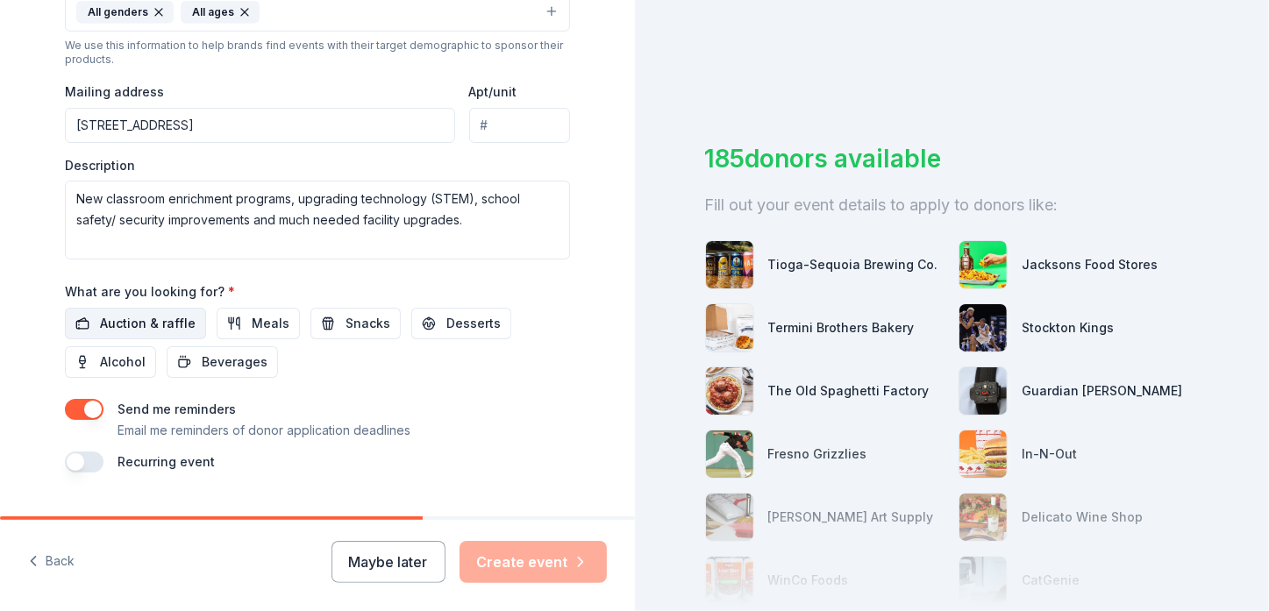
click at [139, 319] on span "Auction & raffle" at bounding box center [148, 323] width 96 height 21
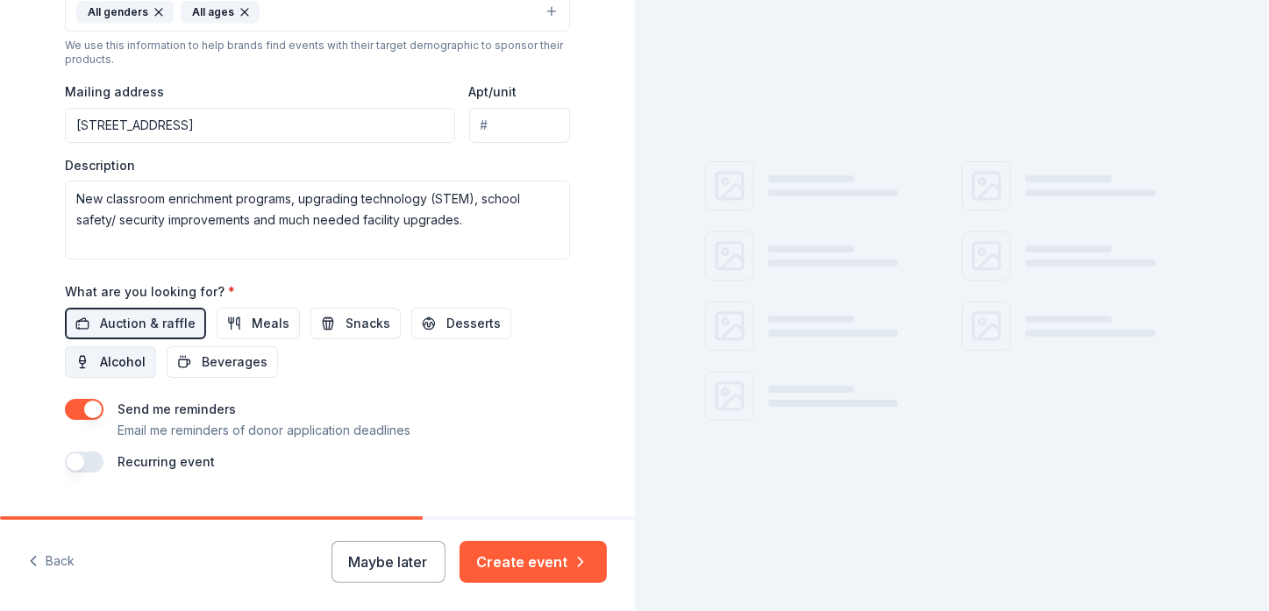
click at [114, 360] on span "Alcohol" at bounding box center [123, 362] width 46 height 21
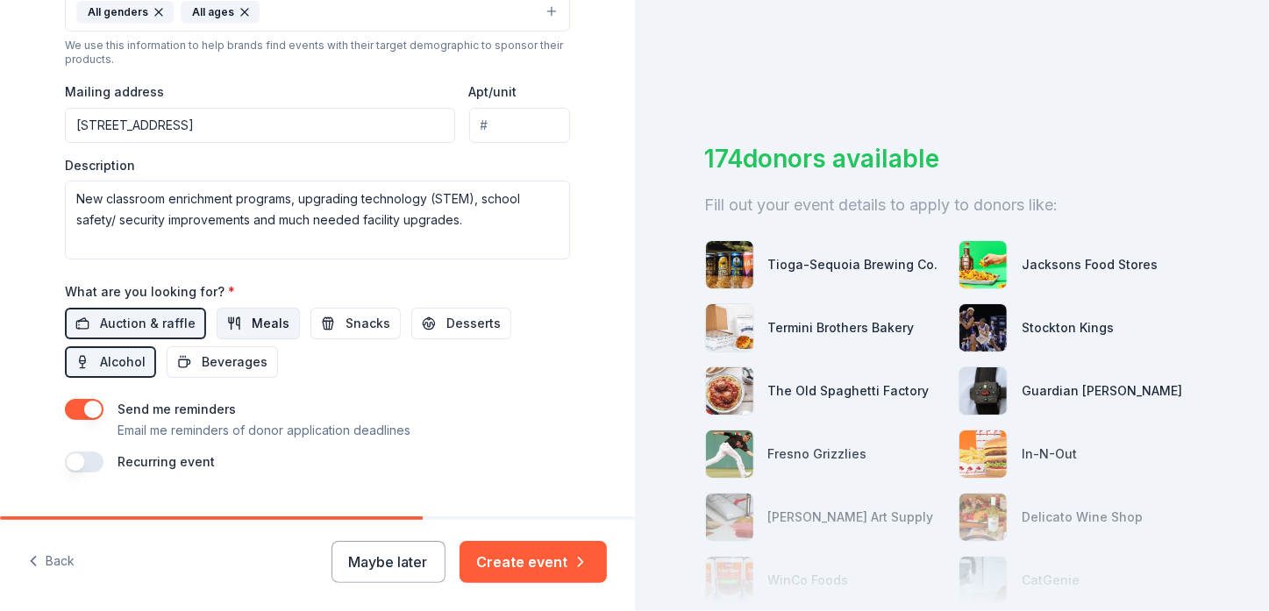
click at [253, 326] on span "Meals" at bounding box center [271, 323] width 38 height 21
click at [323, 328] on button "Snacks" at bounding box center [355, 324] width 90 height 32
click at [467, 318] on span "Desserts" at bounding box center [473, 323] width 54 height 21
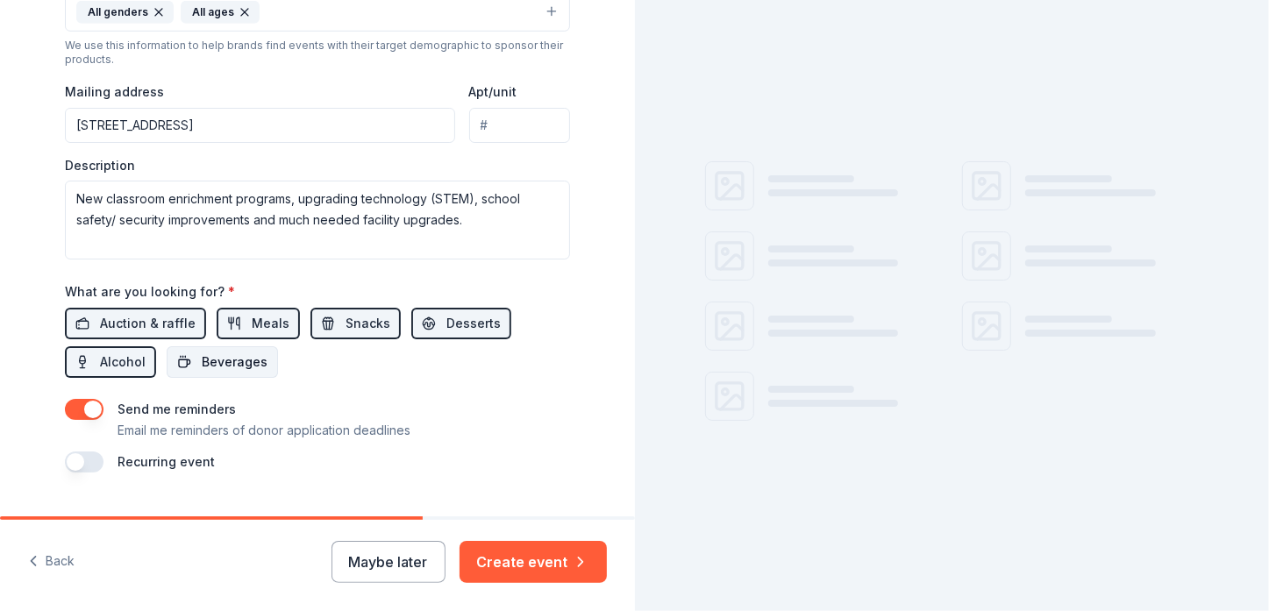
click at [241, 367] on span "Beverages" at bounding box center [235, 362] width 66 height 21
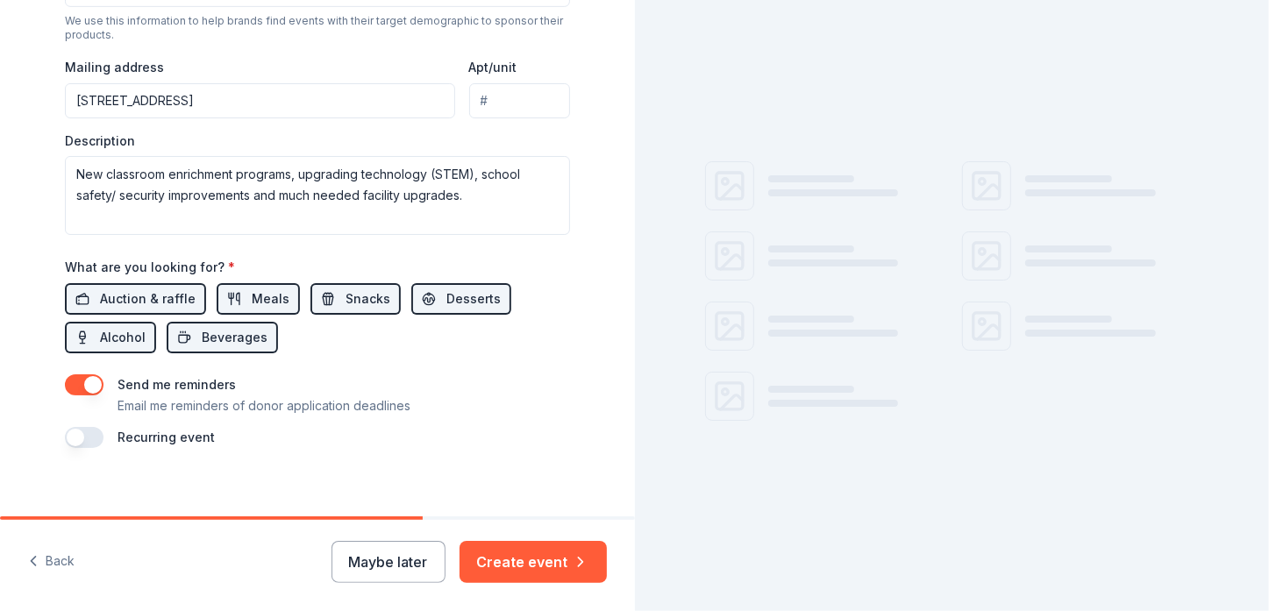
scroll to position [651, 0]
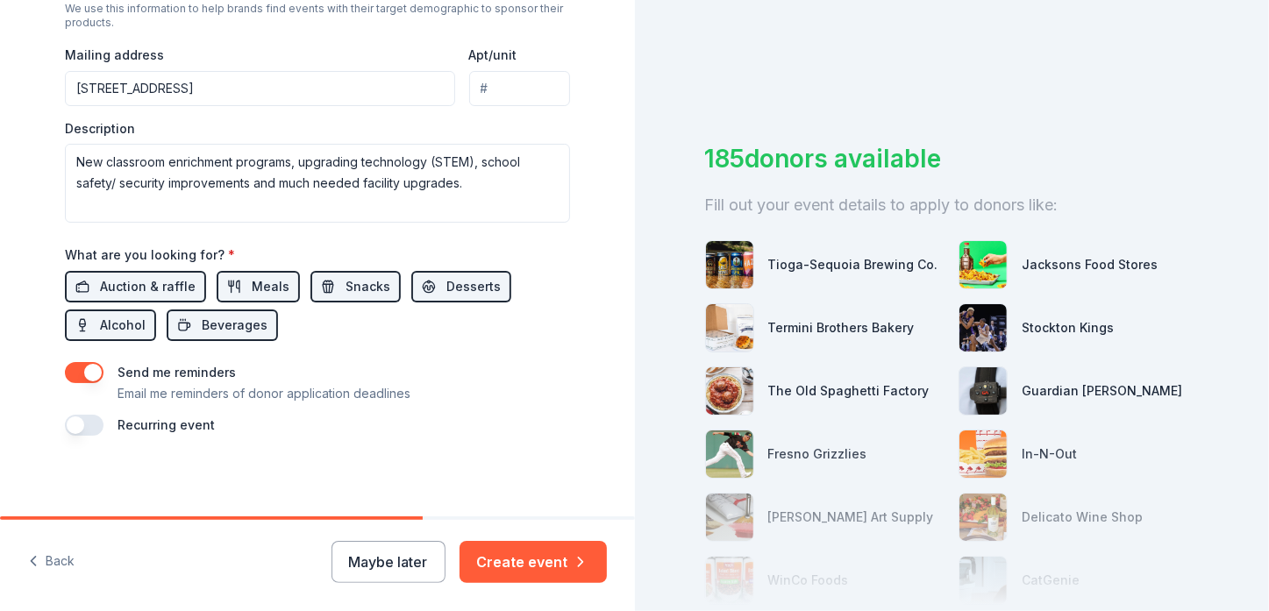
click at [83, 420] on button "button" at bounding box center [84, 425] width 39 height 21
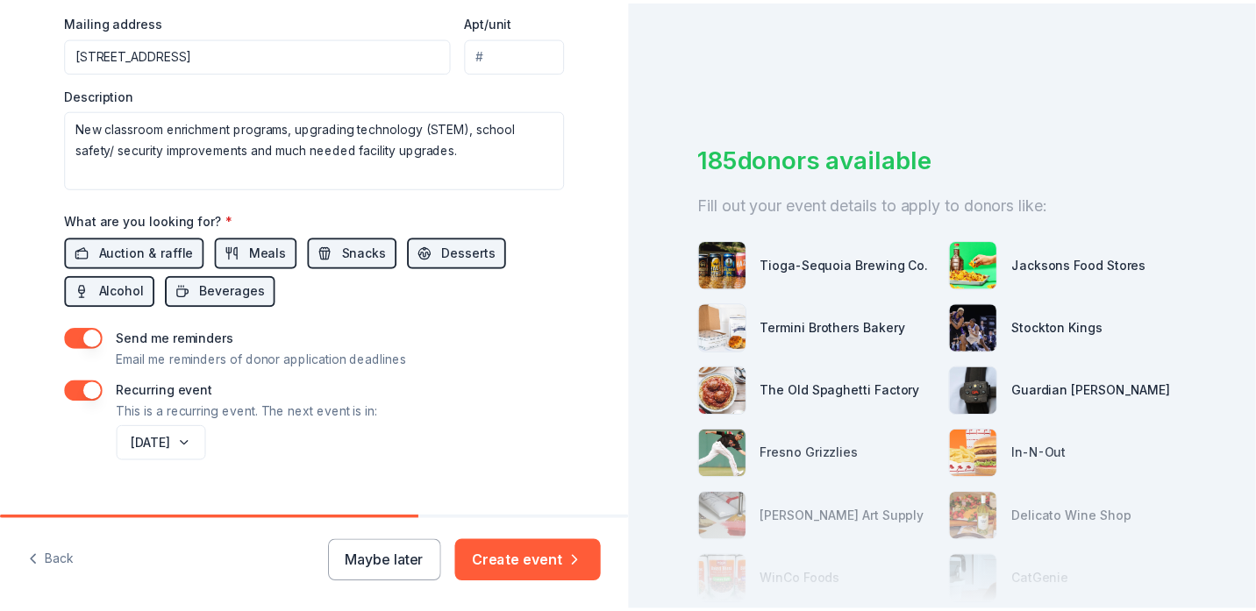
scroll to position [714, 0]
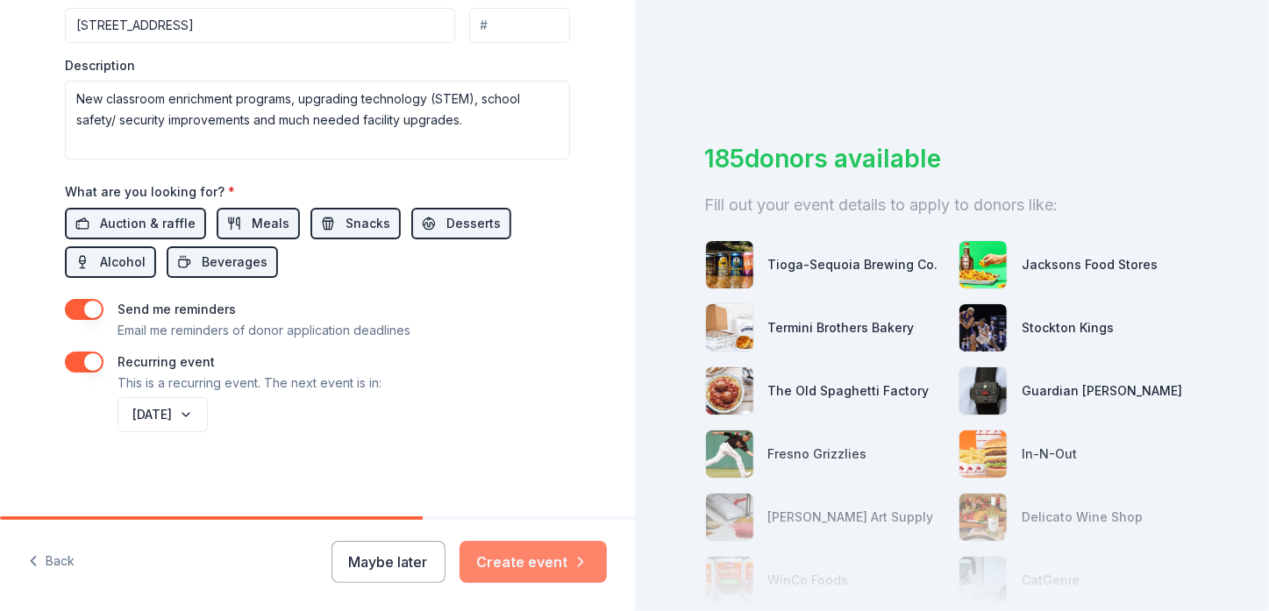
click at [554, 561] on button "Create event" at bounding box center [532, 562] width 147 height 42
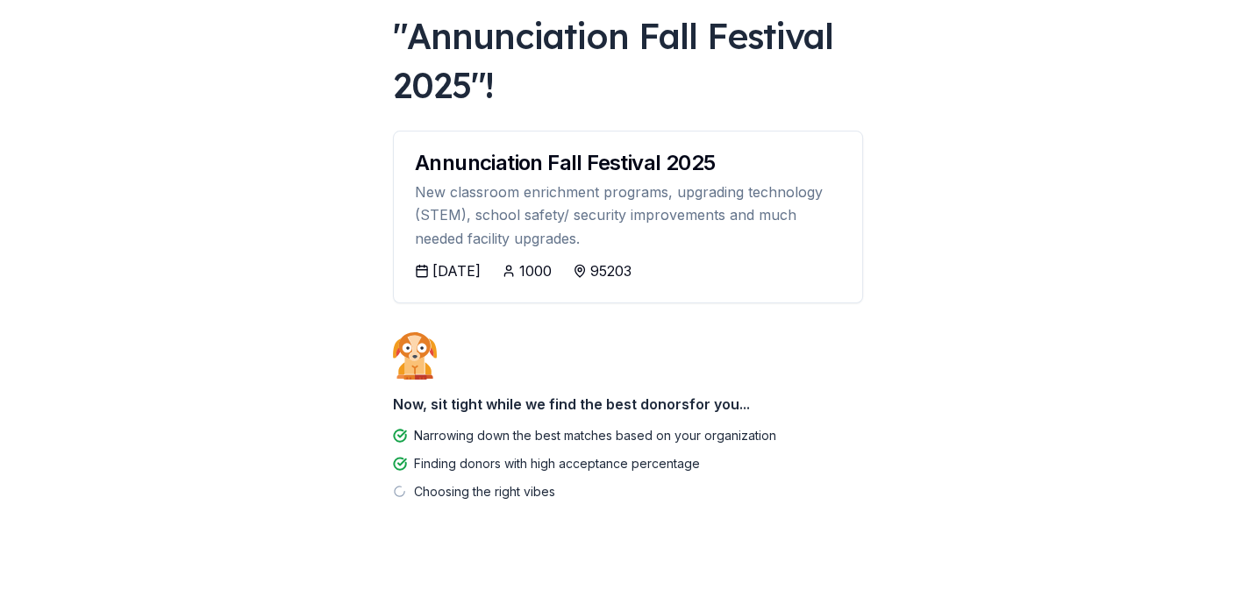
scroll to position [155, 0]
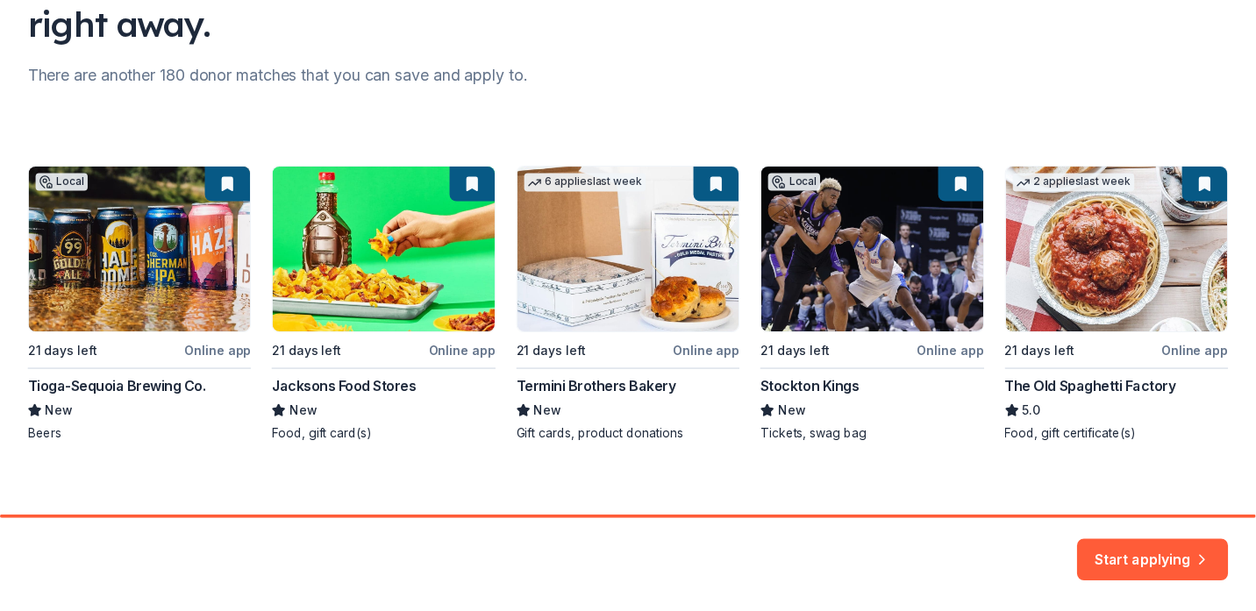
scroll to position [203, 0]
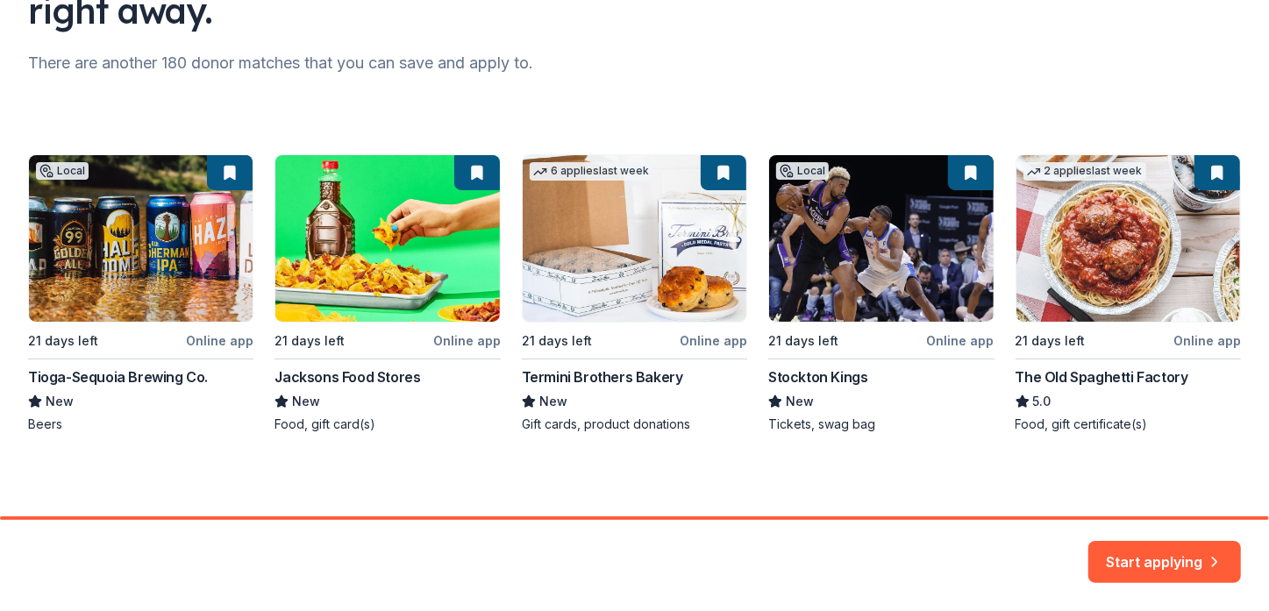
click at [1190, 558] on button "Start applying" at bounding box center [1164, 552] width 153 height 42
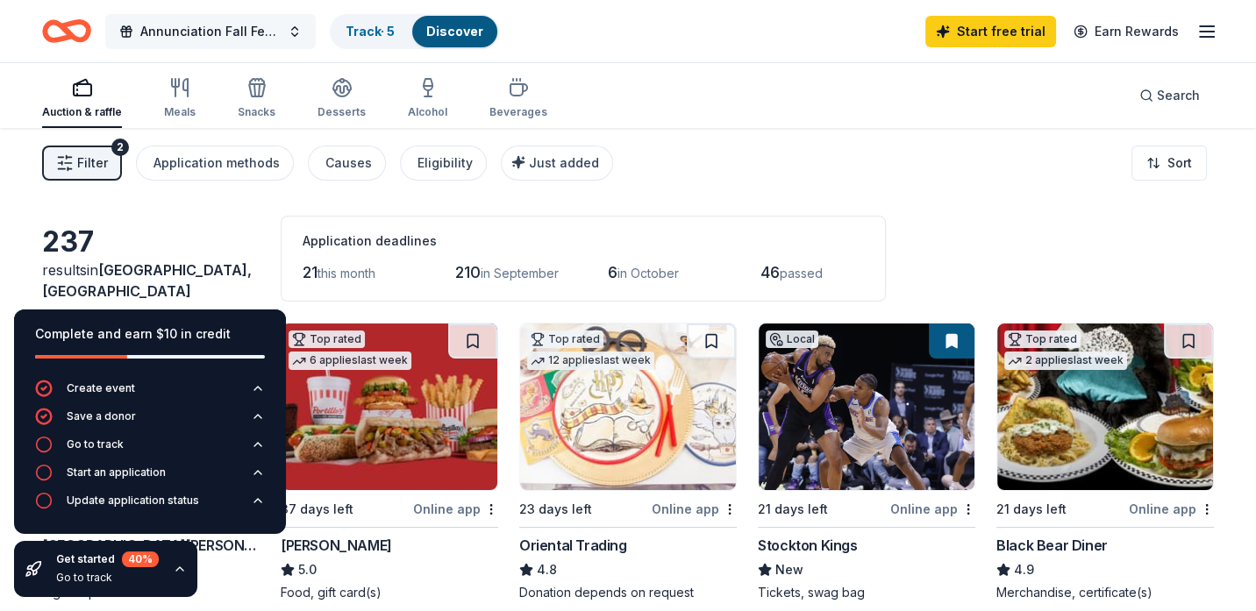
click at [196, 36] on span "Annunciation Fall Festival 2025" at bounding box center [210, 31] width 140 height 21
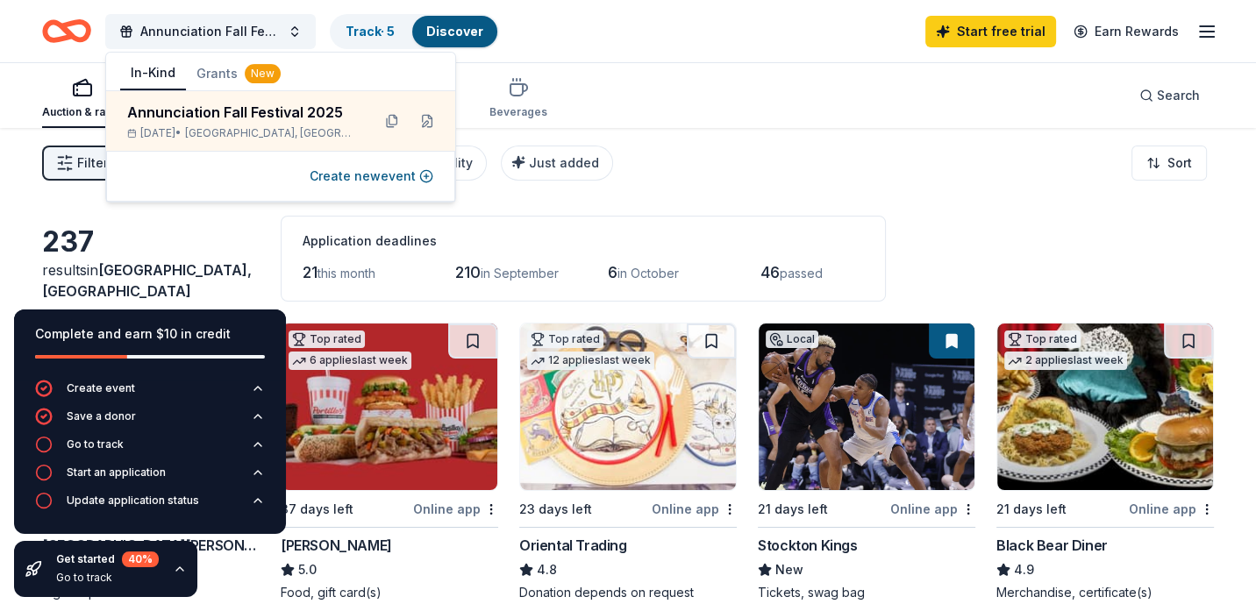
click at [823, 44] on div "Annunciation Fall Festival 2025 Track · 5 Discover Start free trial Earn Rewards" at bounding box center [628, 31] width 1172 height 41
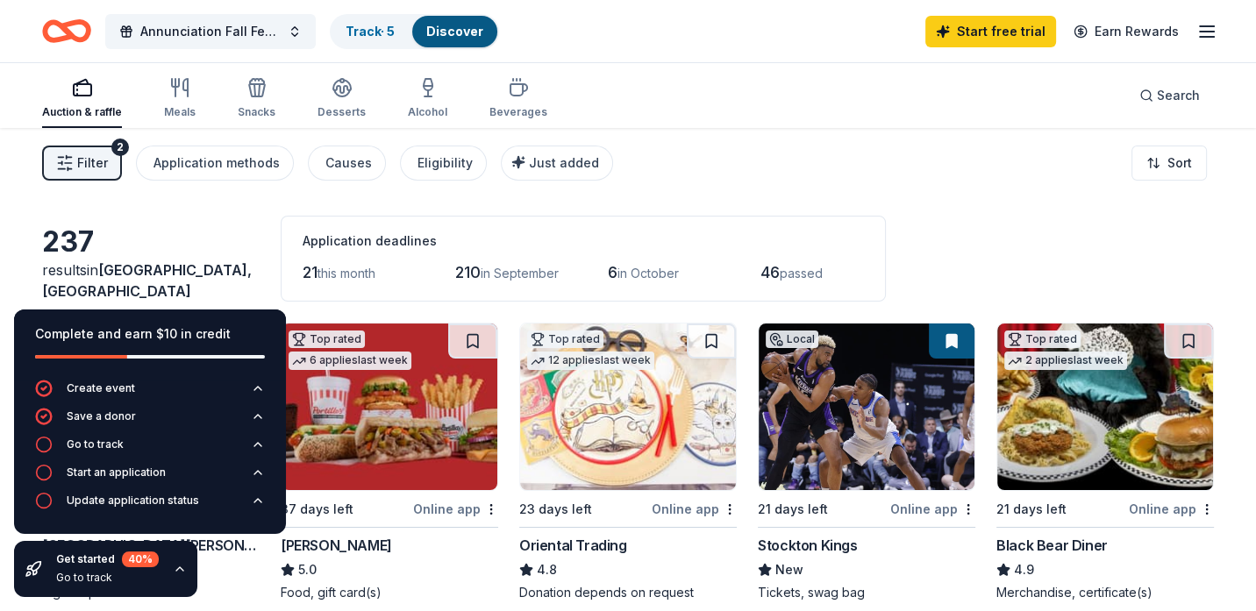
click at [750, 132] on div "Filter 2 Application methods Causes Eligibility Just added Sort" at bounding box center [628, 163] width 1256 height 70
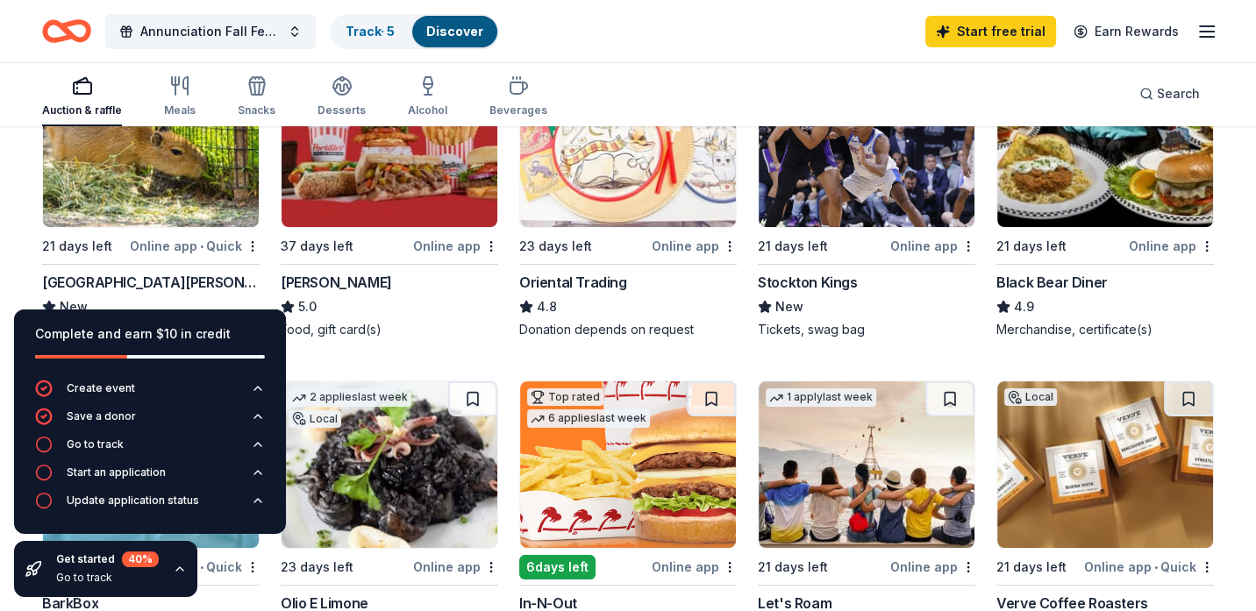
scroll to position [175, 0]
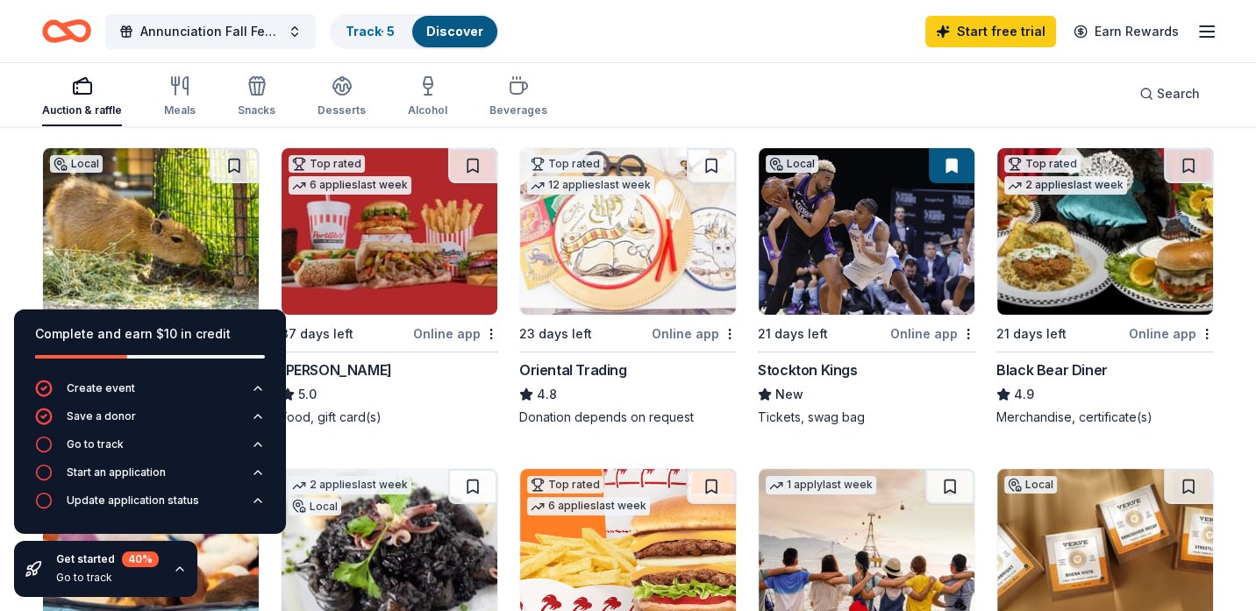
click at [181, 568] on icon "button" at bounding box center [180, 569] width 14 height 14
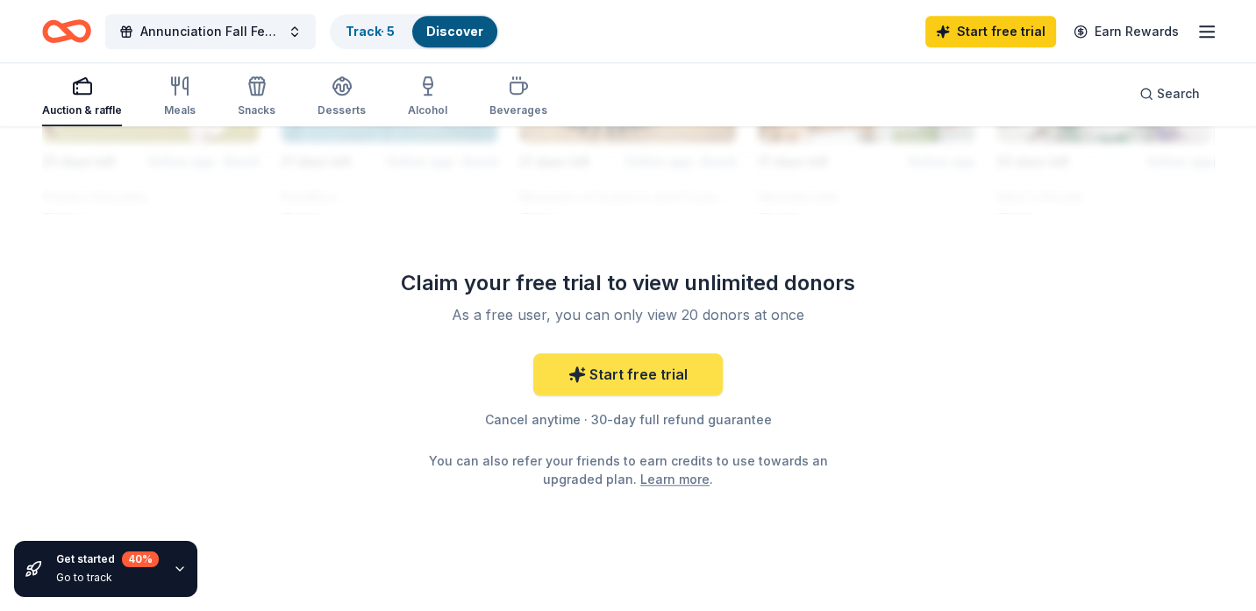
scroll to position [1732, 0]
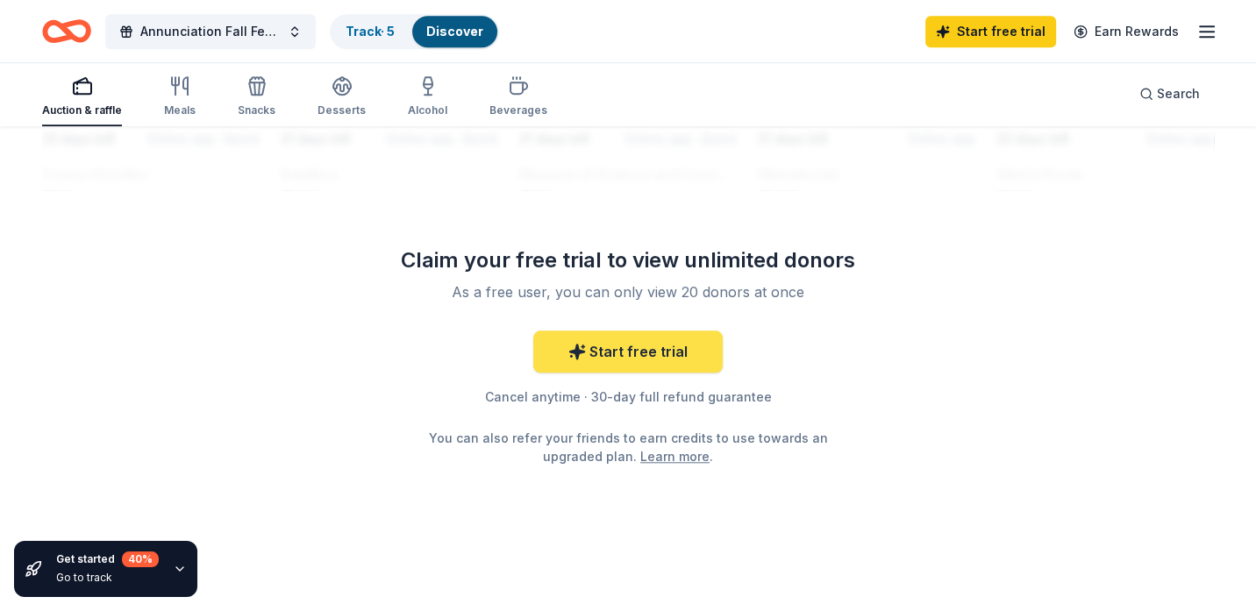
click at [654, 349] on link "Start free trial" at bounding box center [627, 352] width 189 height 42
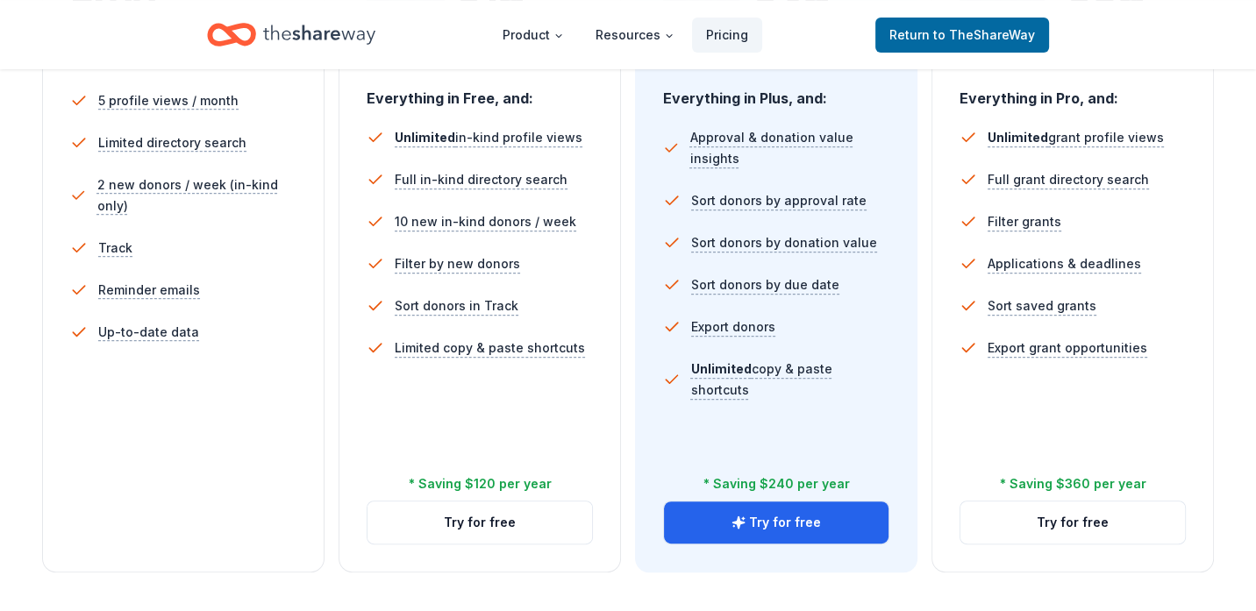
scroll to position [526, 0]
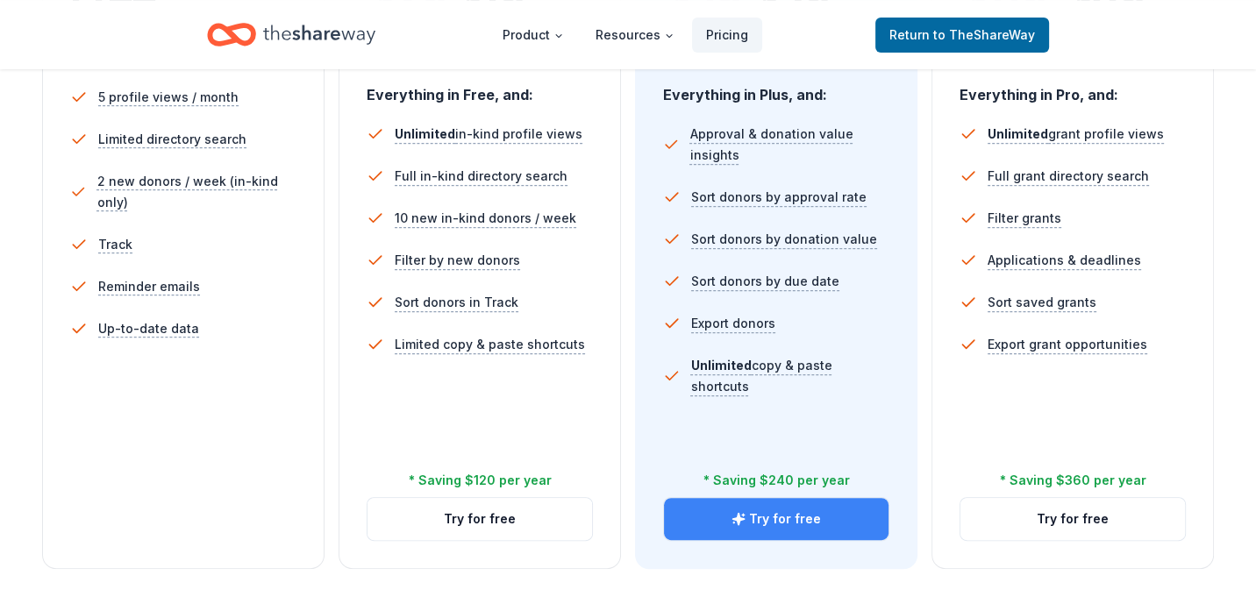
click at [766, 520] on button "Try for free" at bounding box center [776, 519] width 224 height 42
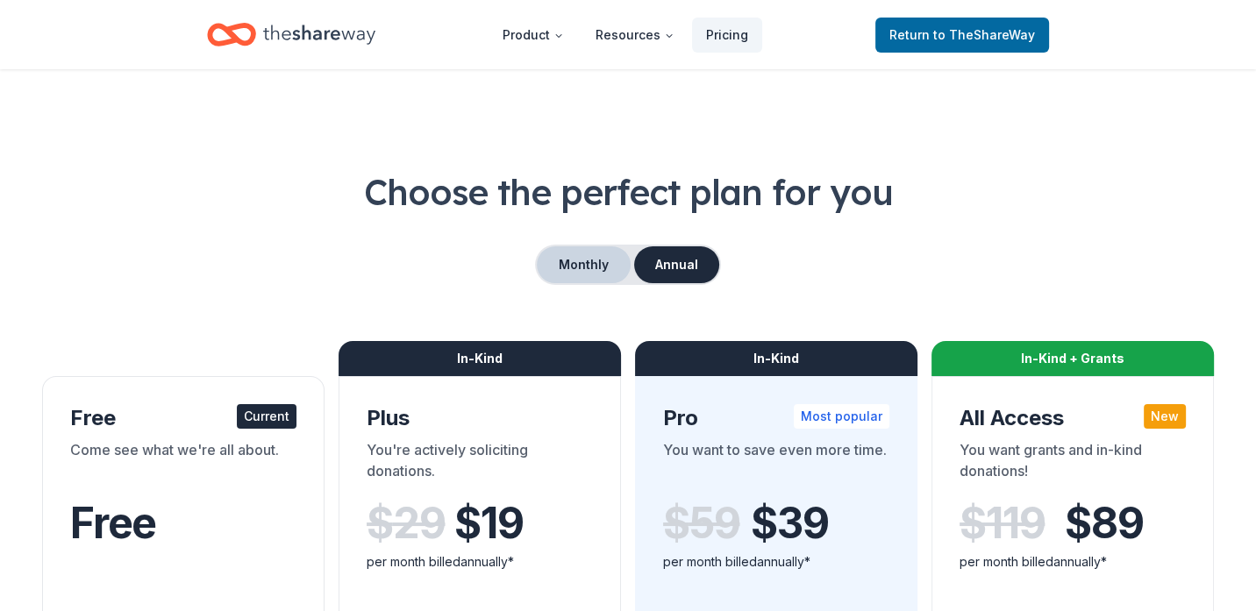
click at [588, 267] on button "Monthly" at bounding box center [584, 264] width 94 height 37
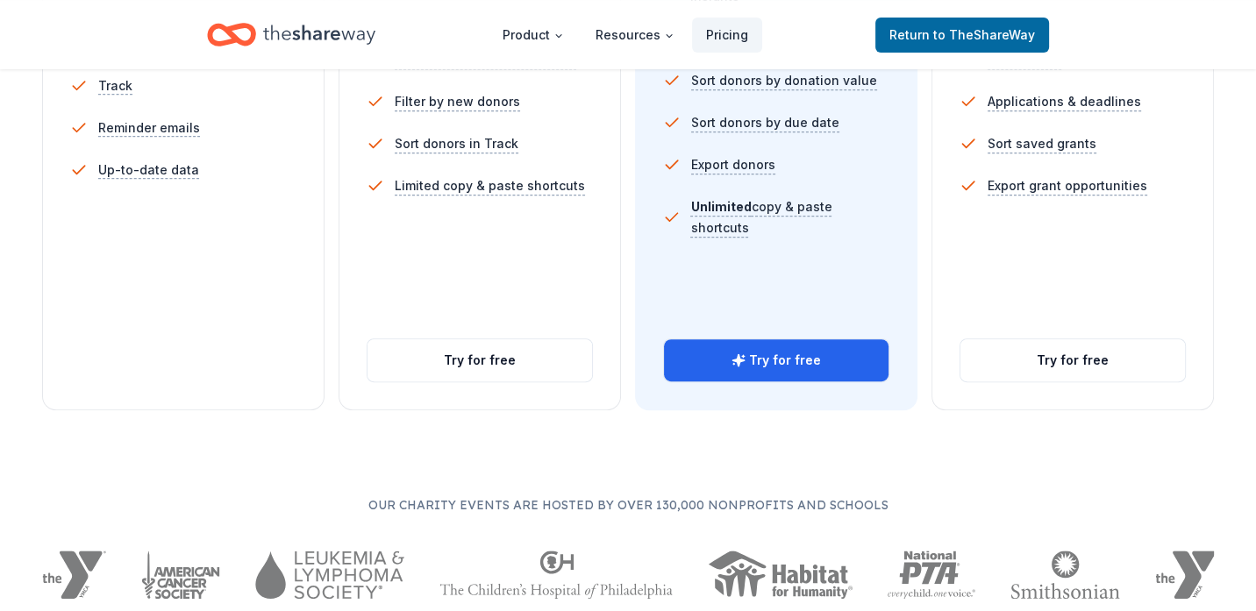
scroll to position [702, 0]
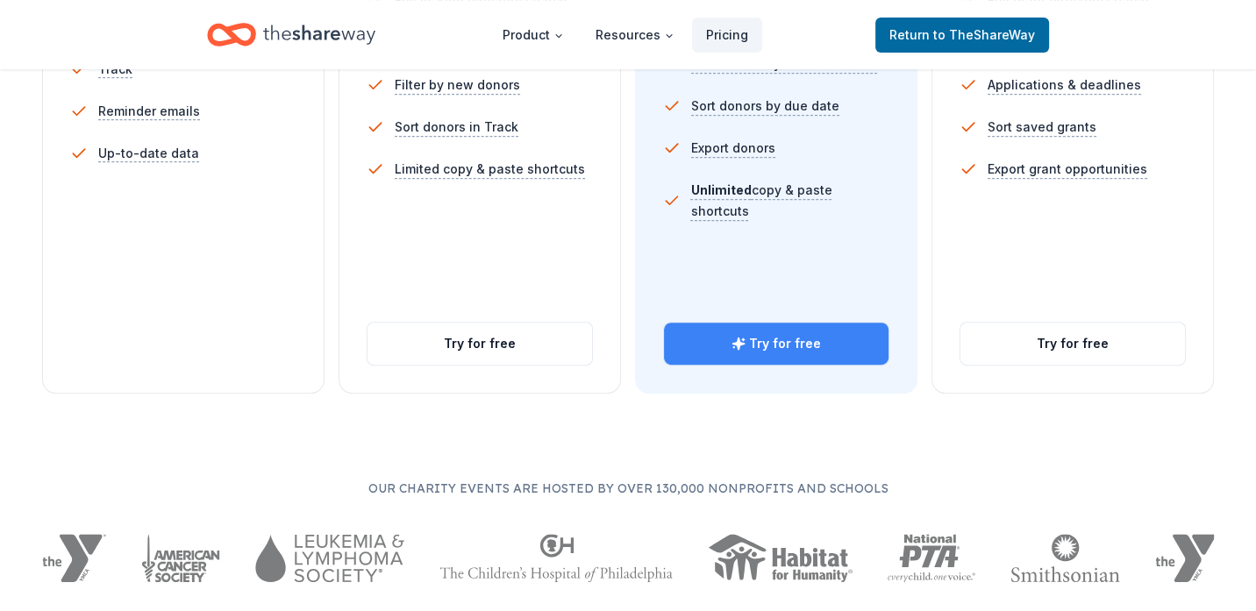
click at [780, 350] on button "Try for free" at bounding box center [776, 344] width 224 height 42
